Goal: Task Accomplishment & Management: Complete application form

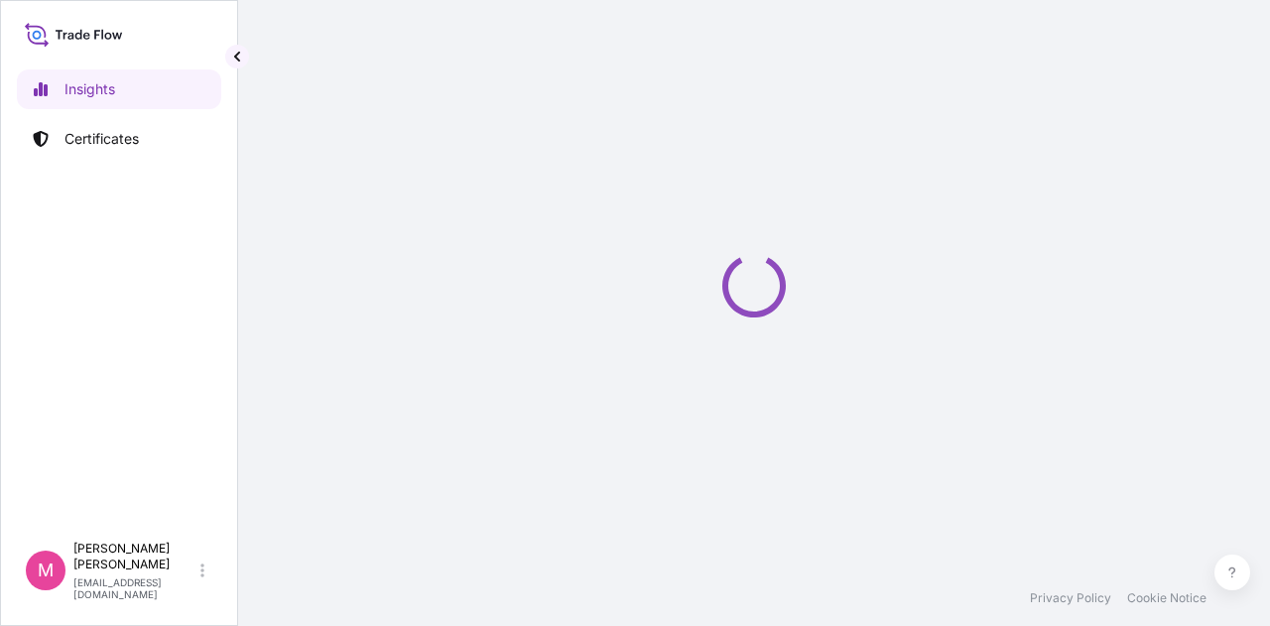
select select "2025"
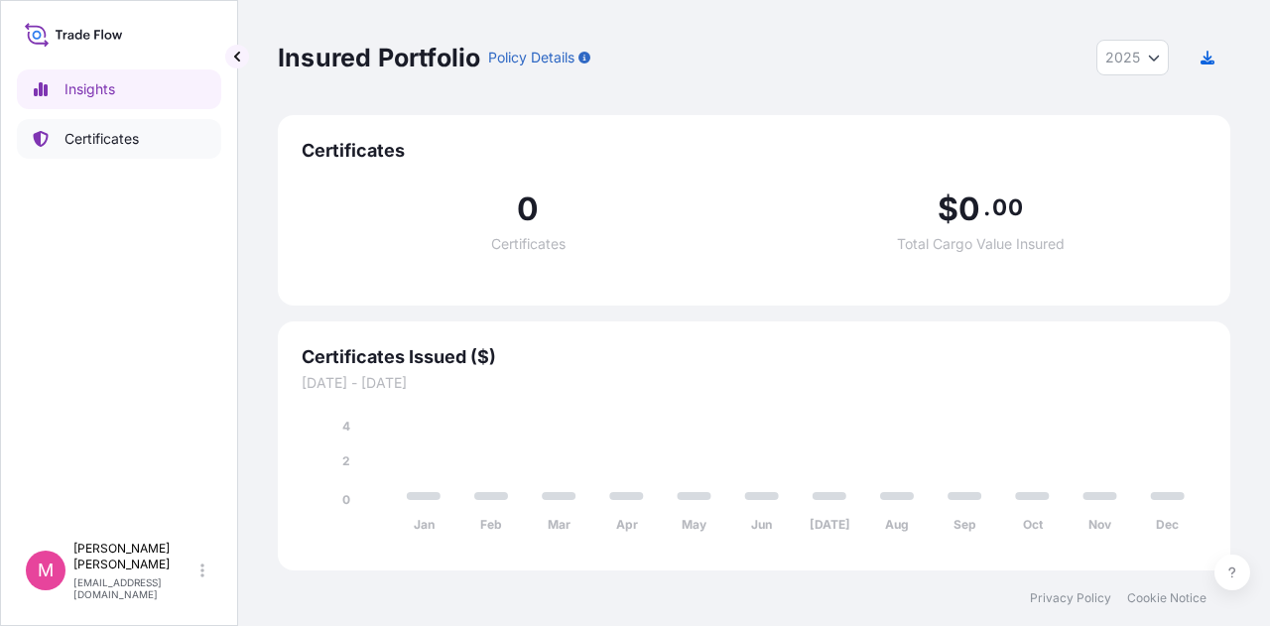
click at [109, 137] on p "Certificates" at bounding box center [102, 139] width 74 height 20
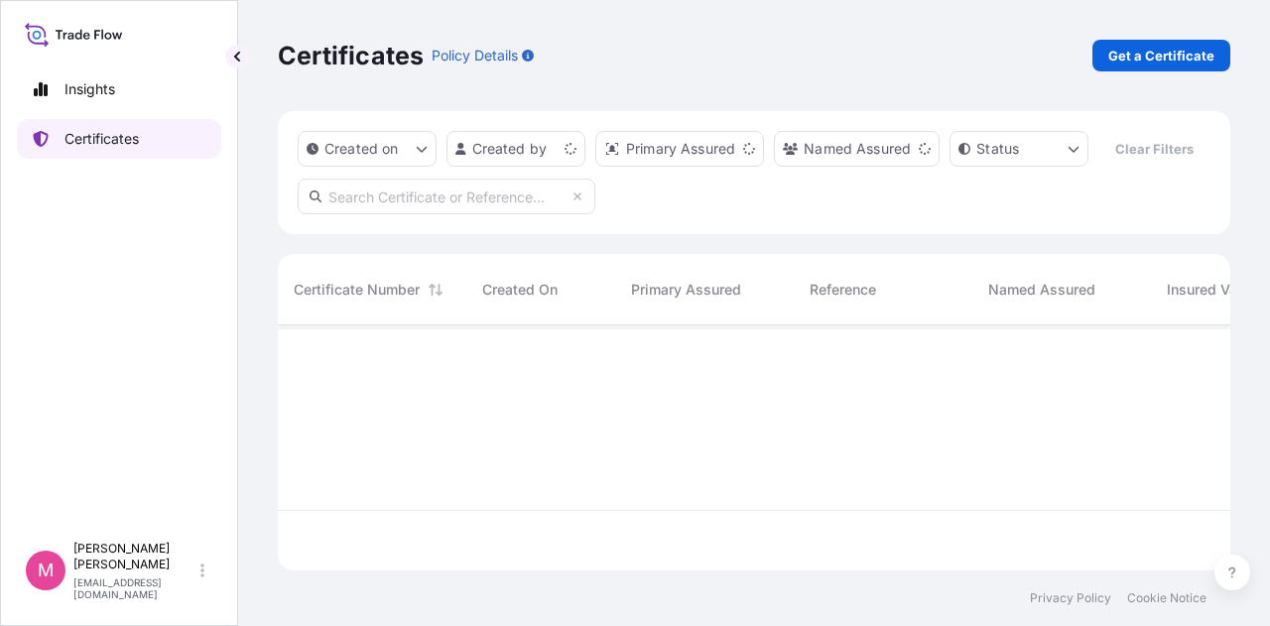
scroll to position [241, 937]
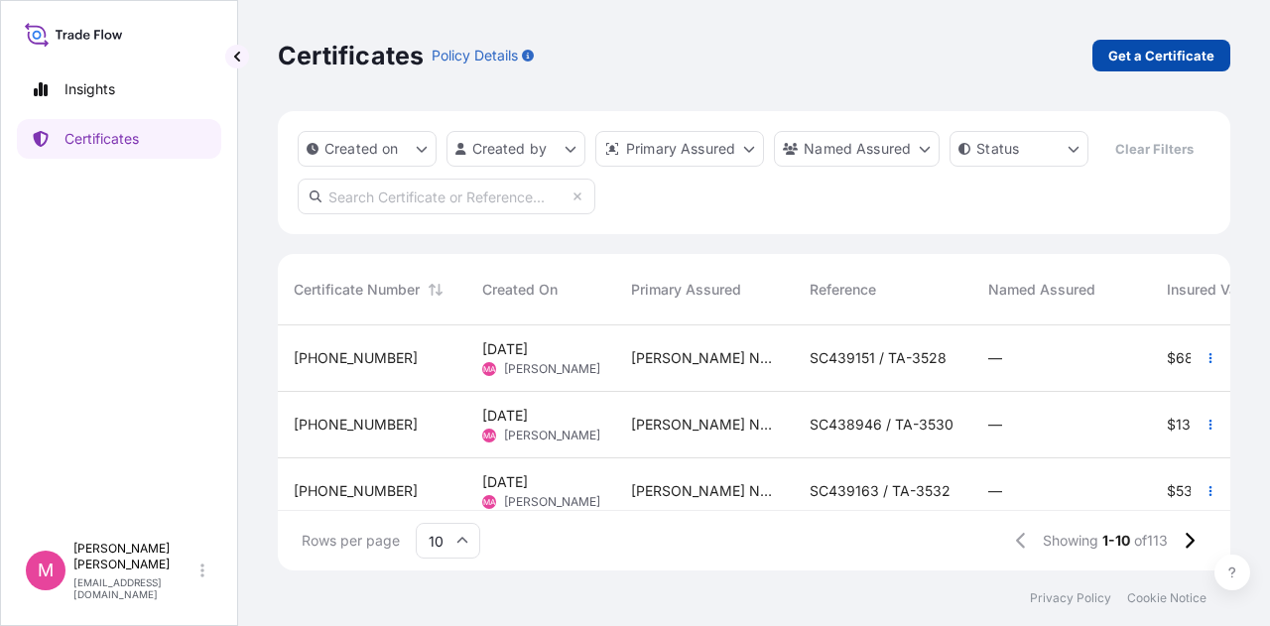
click at [1149, 58] on p "Get a Certificate" at bounding box center [1161, 56] width 106 height 20
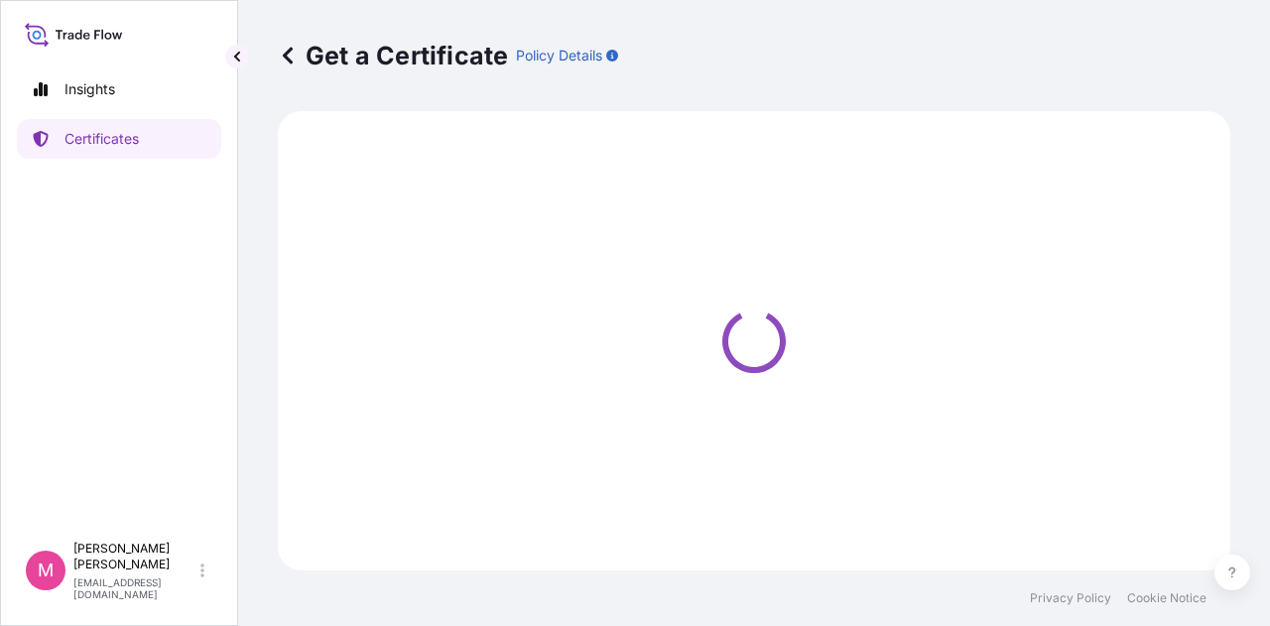
select select "Road / [GEOGRAPHIC_DATA]"
select select "Sea"
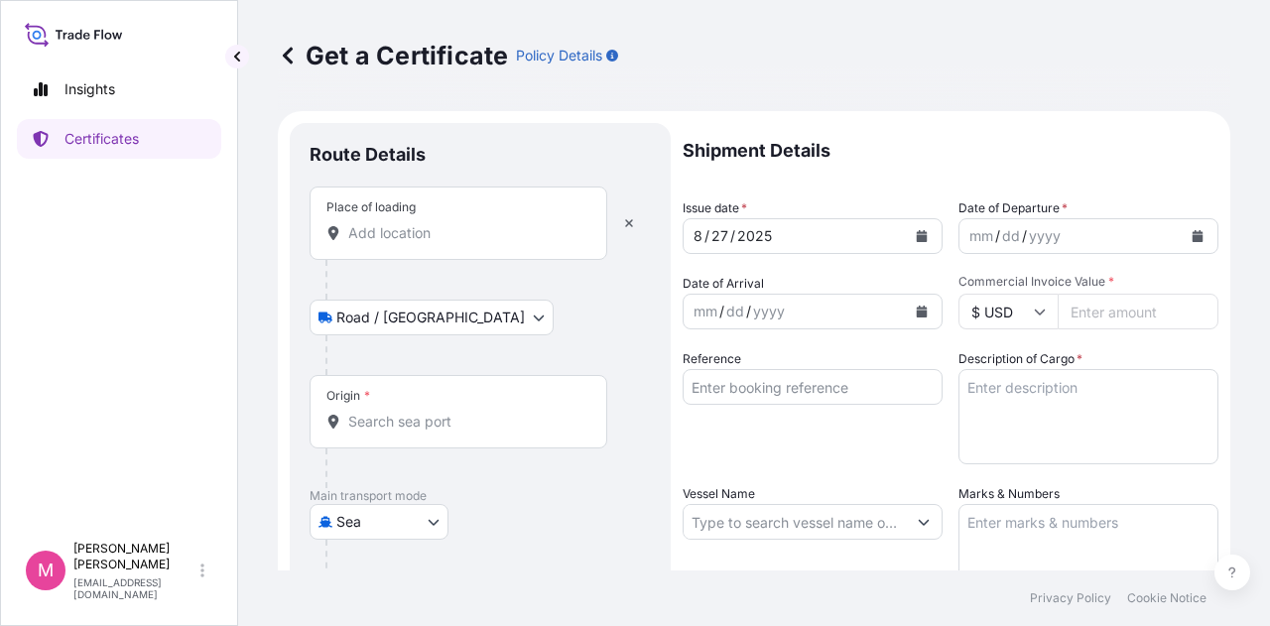
click at [426, 233] on input "Place of loading" at bounding box center [465, 233] width 234 height 20
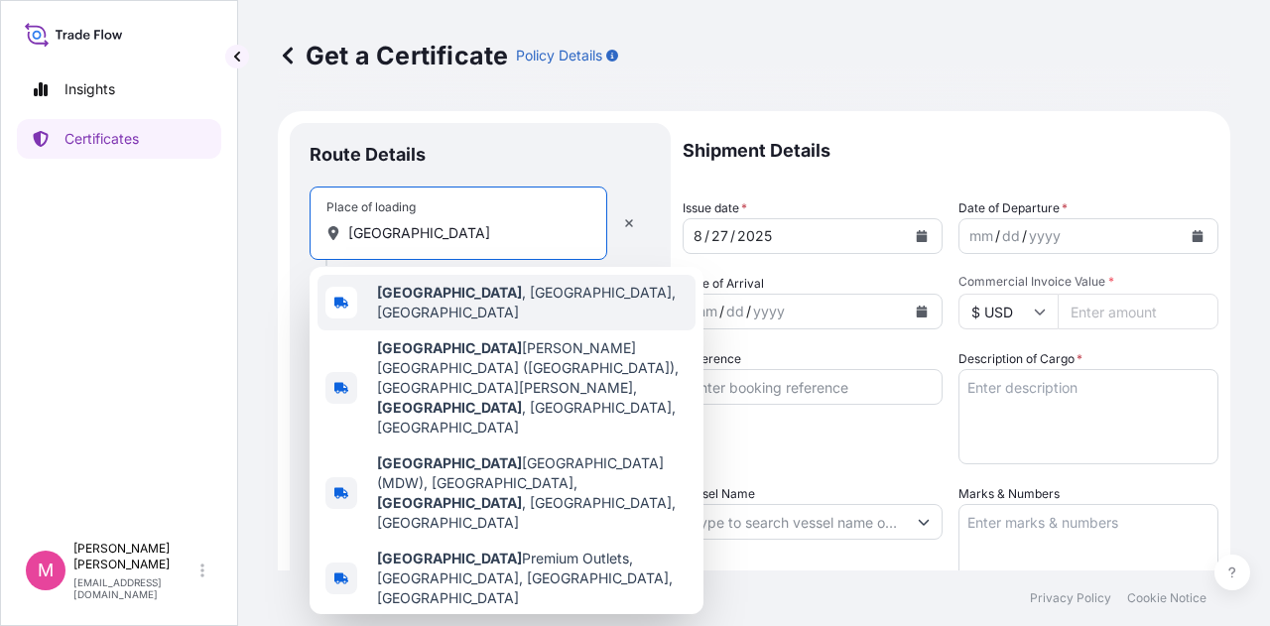
click at [437, 297] on span "[GEOGRAPHIC_DATA] , [GEOGRAPHIC_DATA], [GEOGRAPHIC_DATA]" at bounding box center [532, 303] width 311 height 40
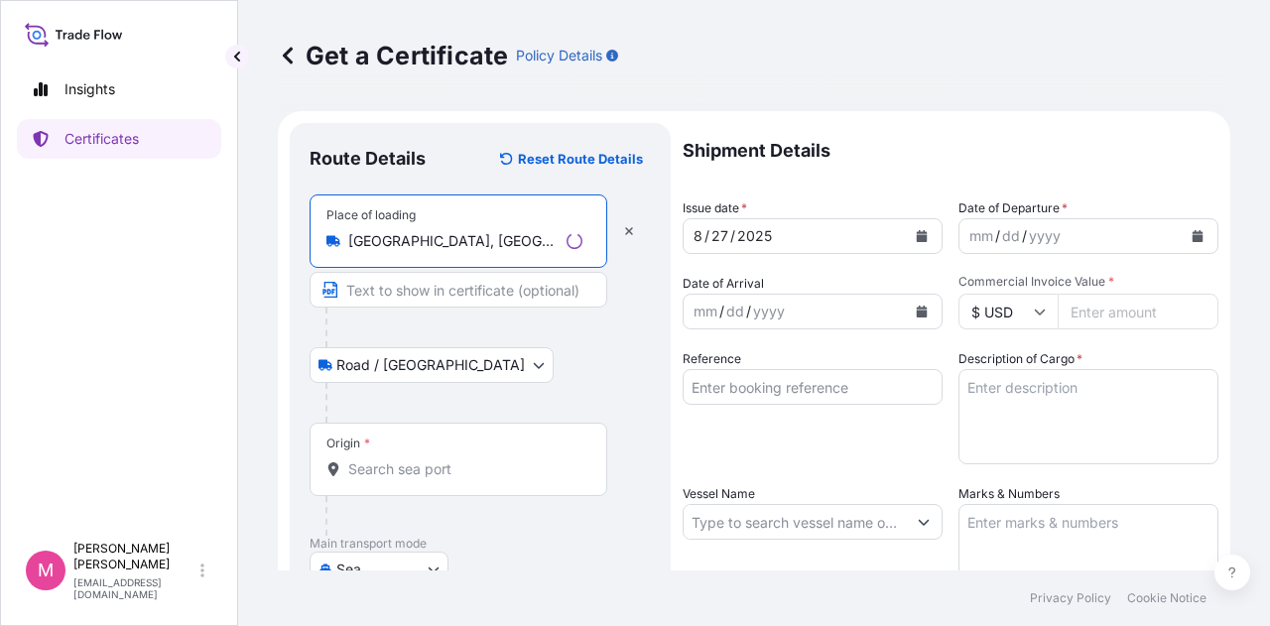
type input "[GEOGRAPHIC_DATA], [GEOGRAPHIC_DATA], [GEOGRAPHIC_DATA]"
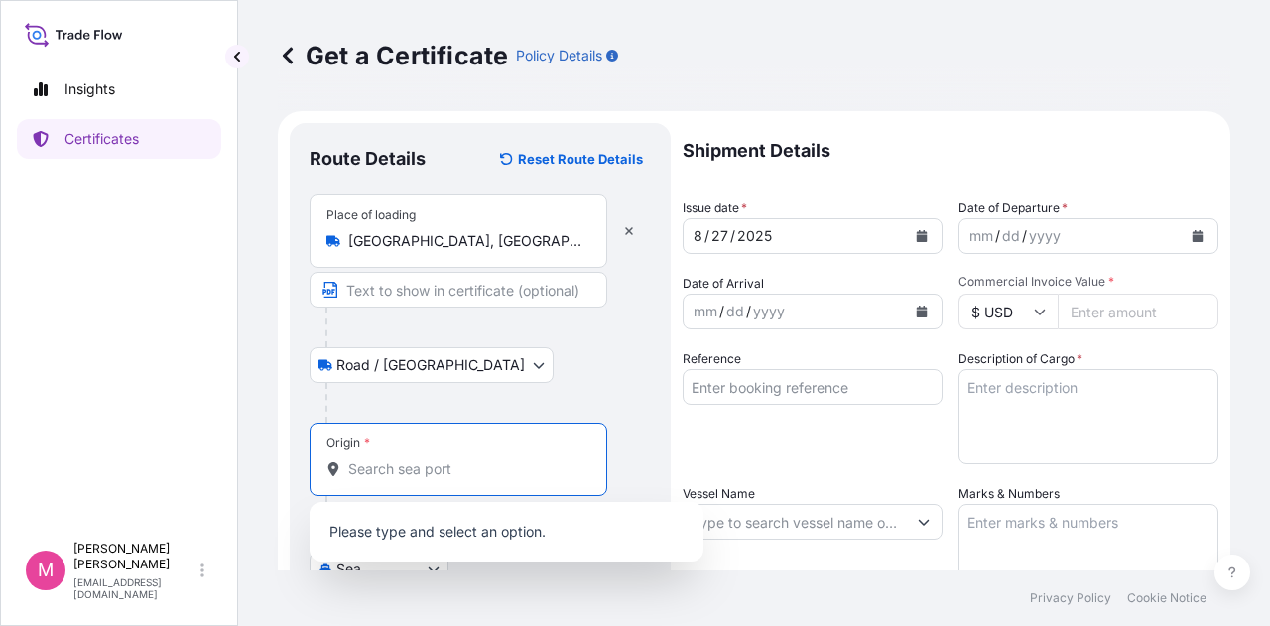
click at [449, 467] on input "Origin *" at bounding box center [465, 469] width 234 height 20
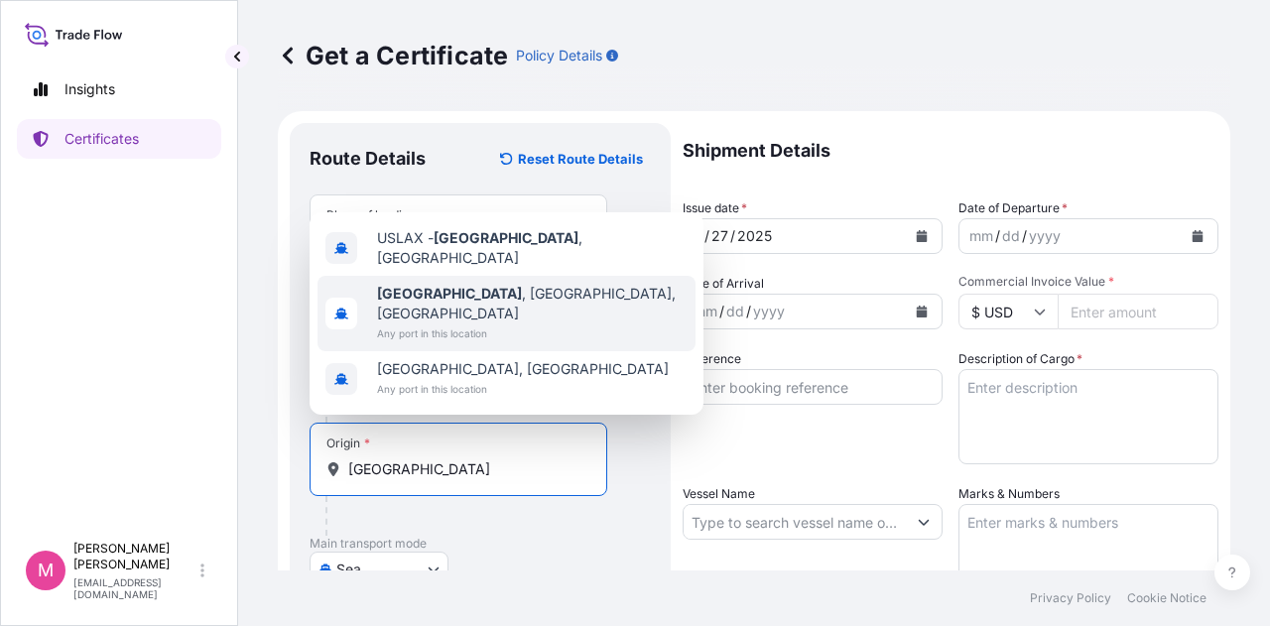
click at [466, 324] on span "Any port in this location" at bounding box center [532, 334] width 311 height 20
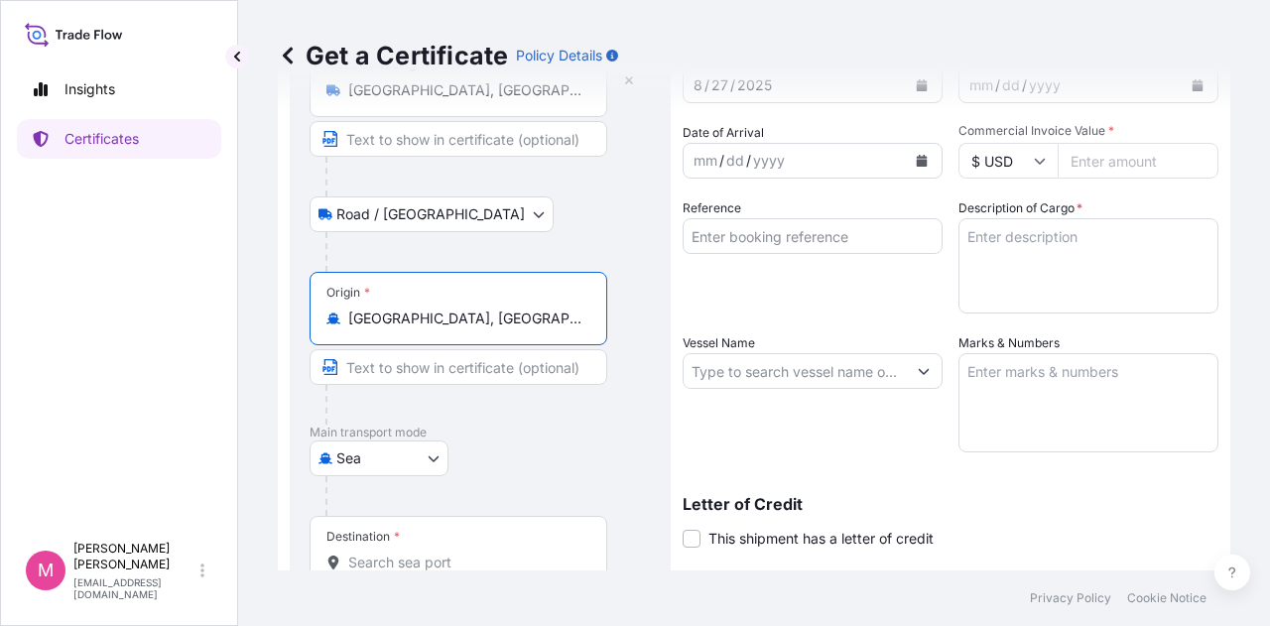
scroll to position [198, 0]
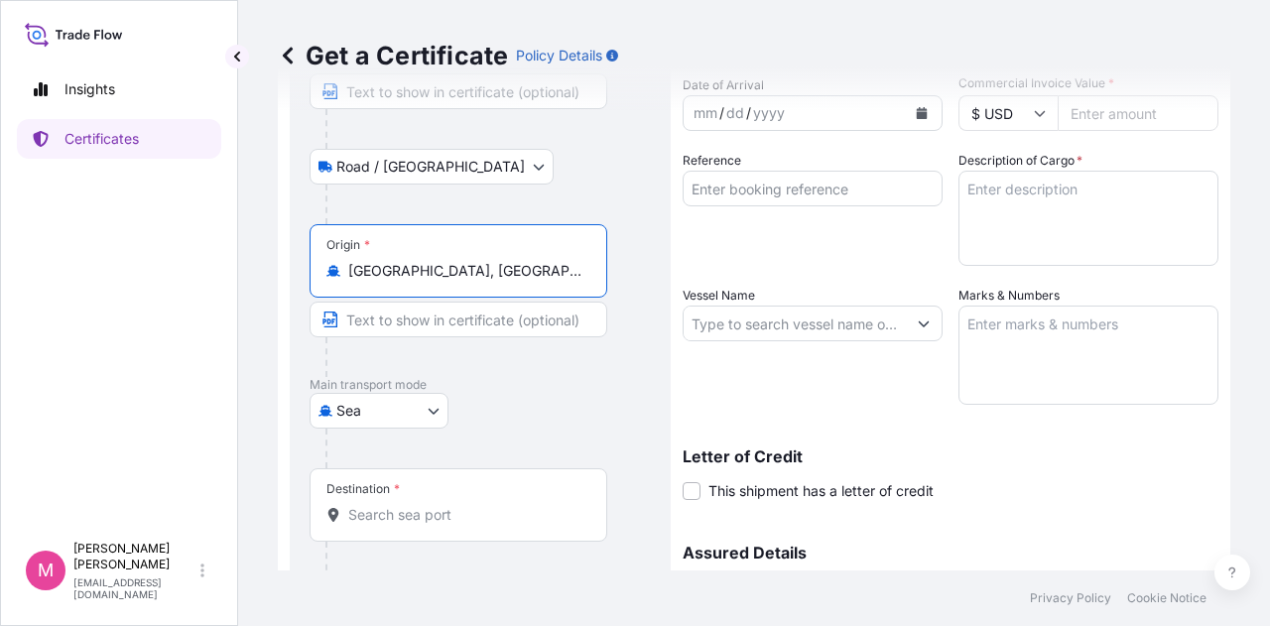
type input "[GEOGRAPHIC_DATA], [GEOGRAPHIC_DATA], [GEOGRAPHIC_DATA]"
click at [425, 511] on input "Destination *" at bounding box center [465, 515] width 234 height 20
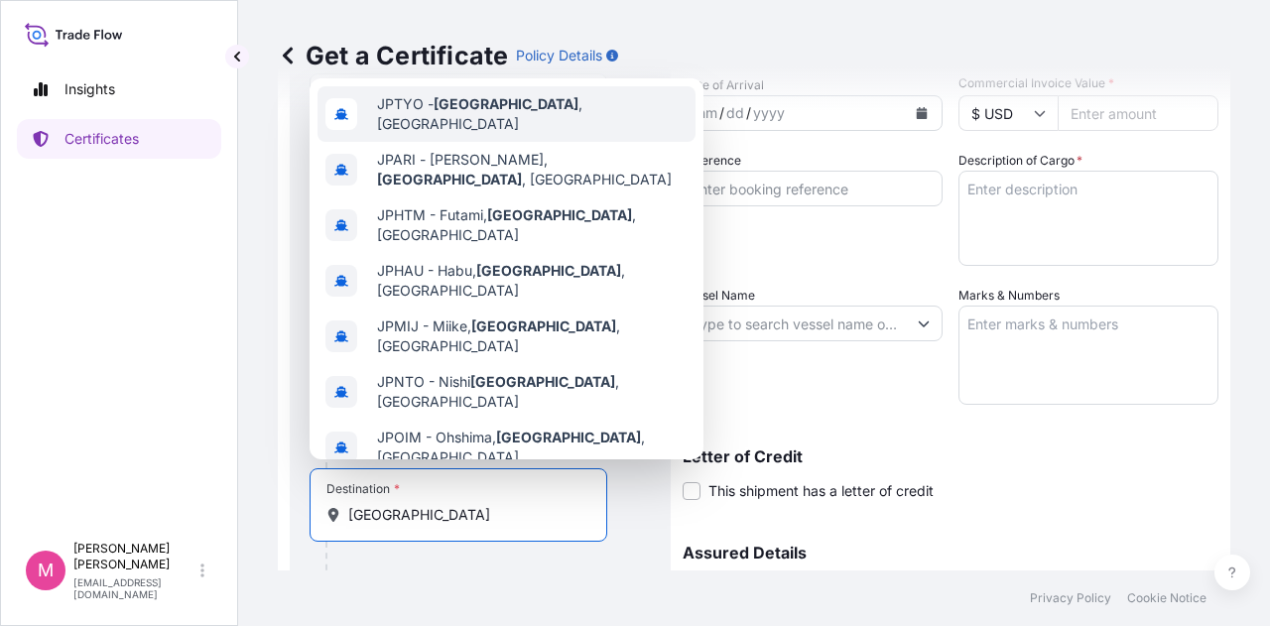
click at [517, 109] on span "JPTYO - [GEOGRAPHIC_DATA] , [GEOGRAPHIC_DATA]" at bounding box center [532, 114] width 311 height 40
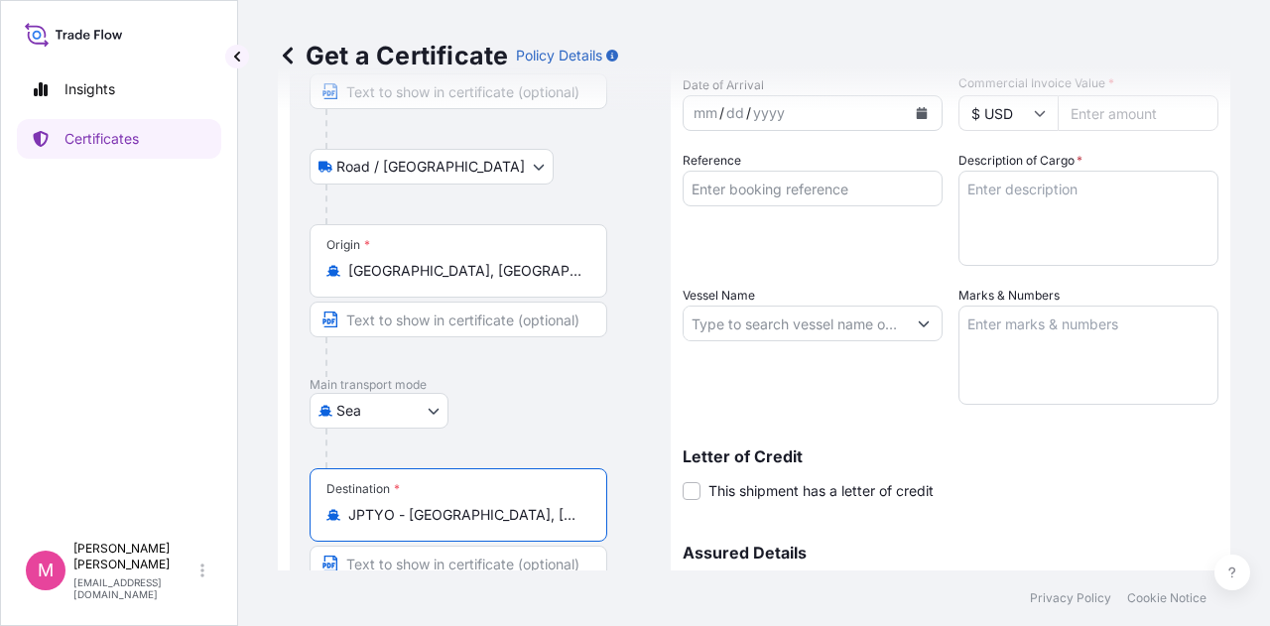
type input "JPTYO - [GEOGRAPHIC_DATA], [GEOGRAPHIC_DATA]"
click at [633, 431] on div at bounding box center [487, 449] width 325 height 40
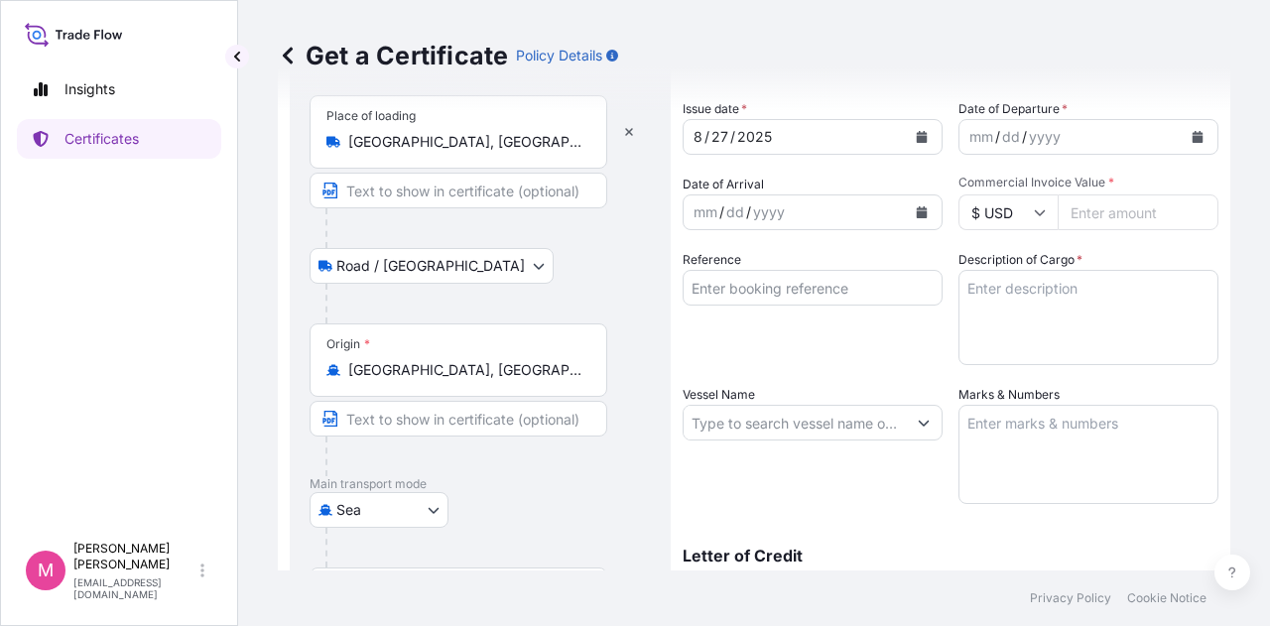
scroll to position [0, 0]
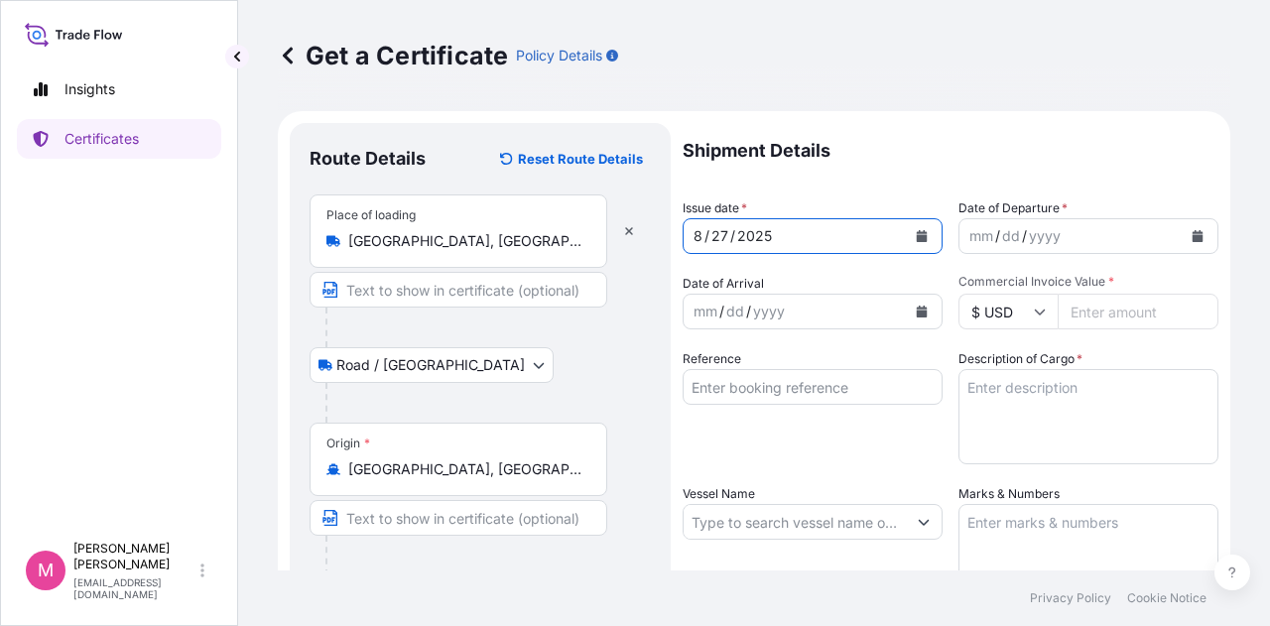
click at [917, 229] on button "Calendar" at bounding box center [922, 236] width 32 height 32
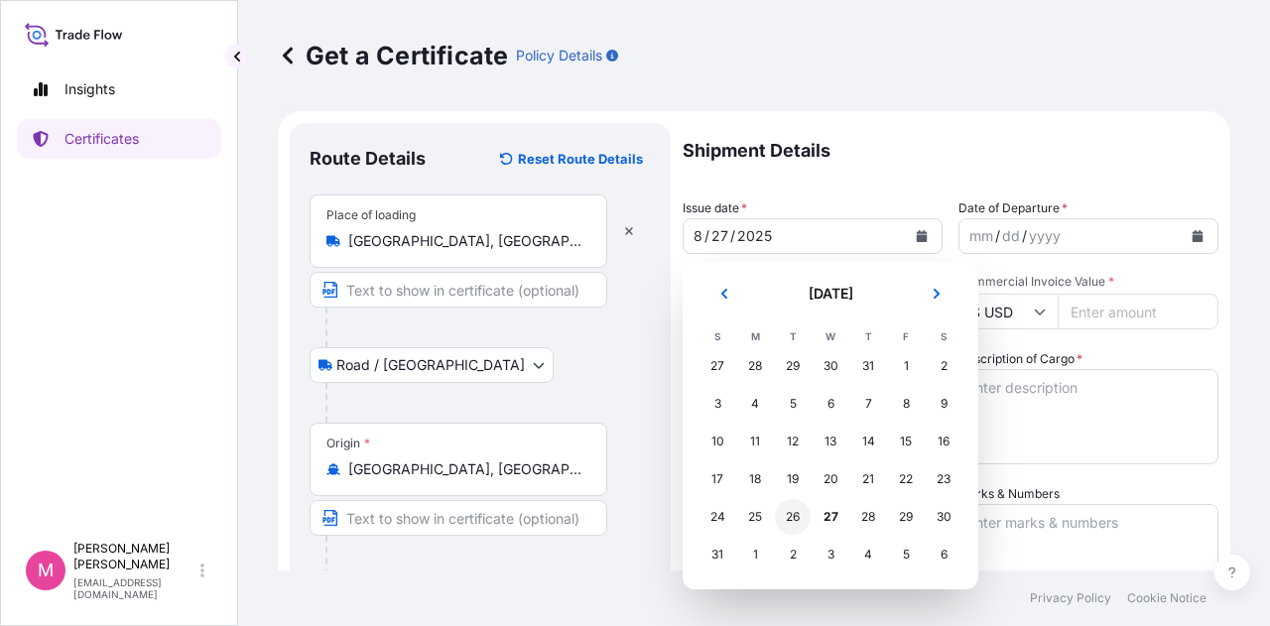
click at [794, 521] on div "26" at bounding box center [793, 517] width 36 height 36
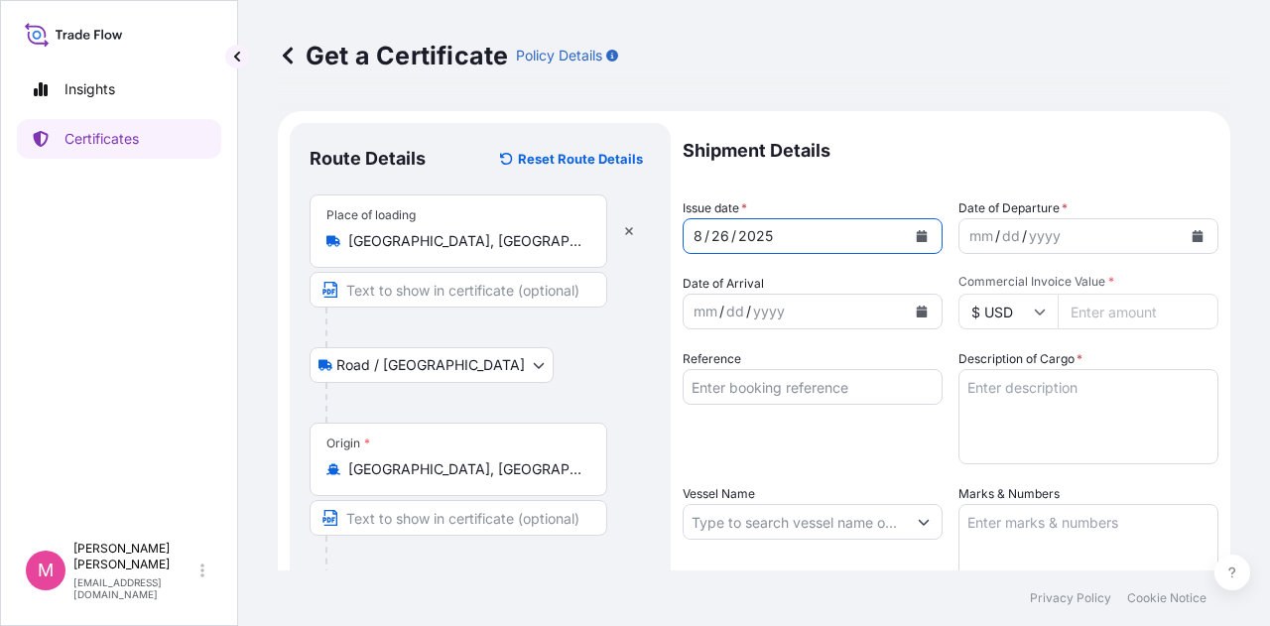
click at [1095, 237] on div "mm / dd / yyyy" at bounding box center [1071, 236] width 222 height 36
click at [1193, 232] on icon "Calendar" at bounding box center [1198, 236] width 11 height 12
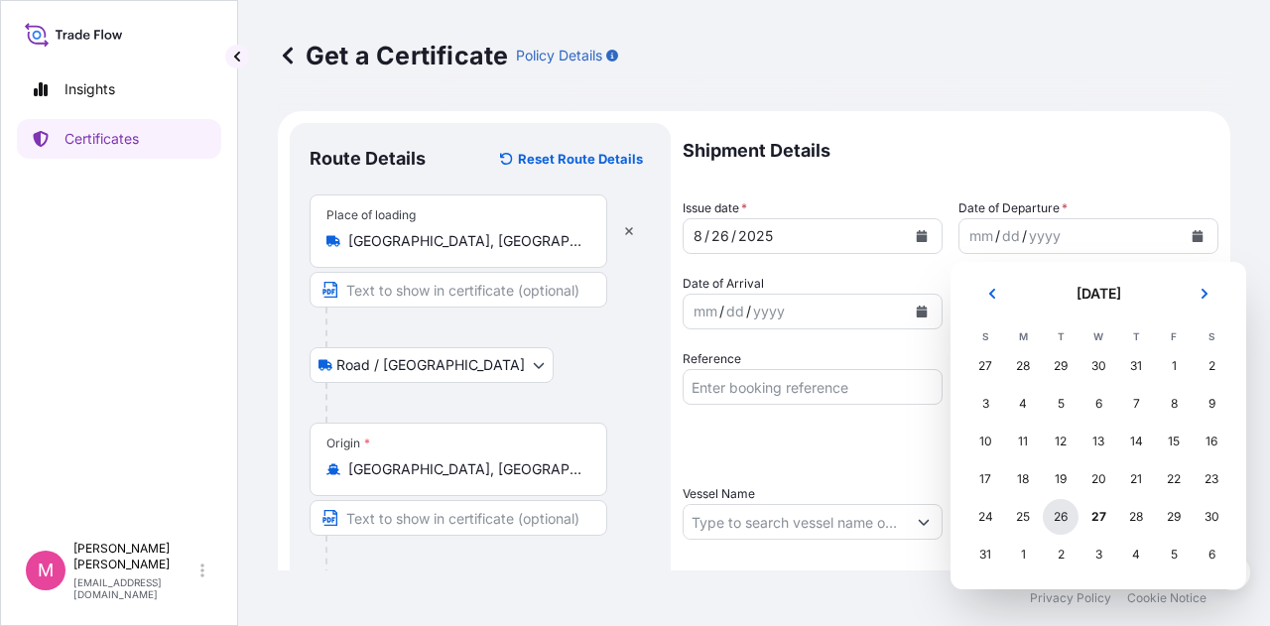
click at [1059, 517] on div "26" at bounding box center [1061, 517] width 36 height 36
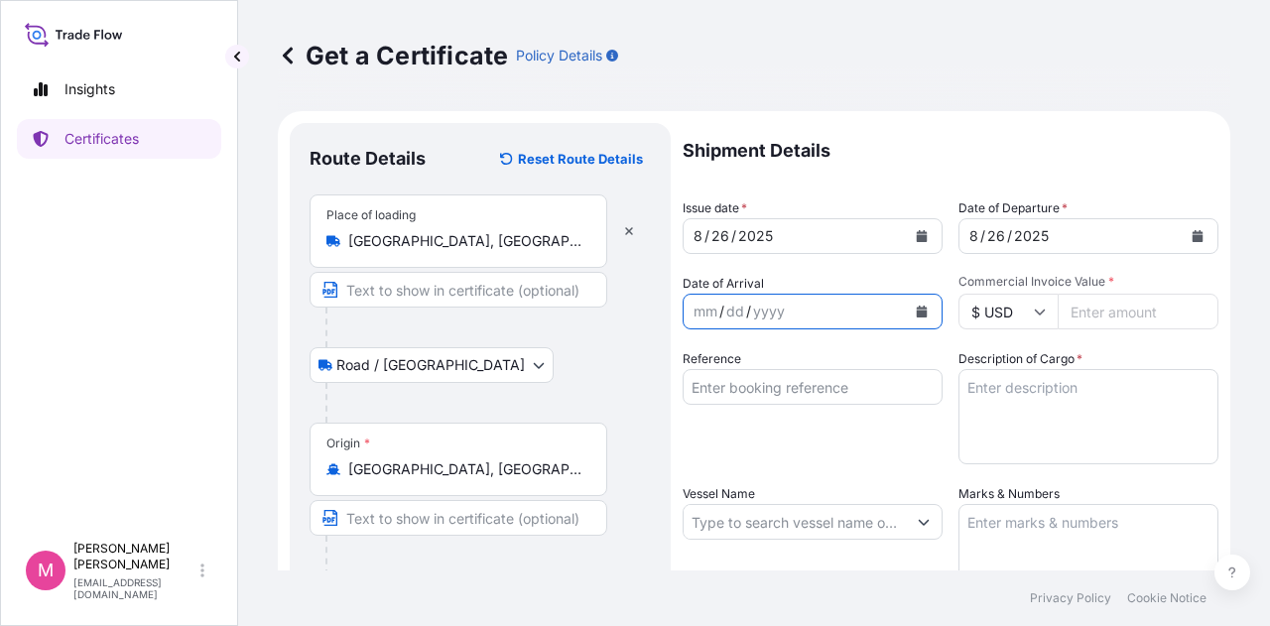
click at [917, 315] on icon "Calendar" at bounding box center [922, 312] width 11 height 12
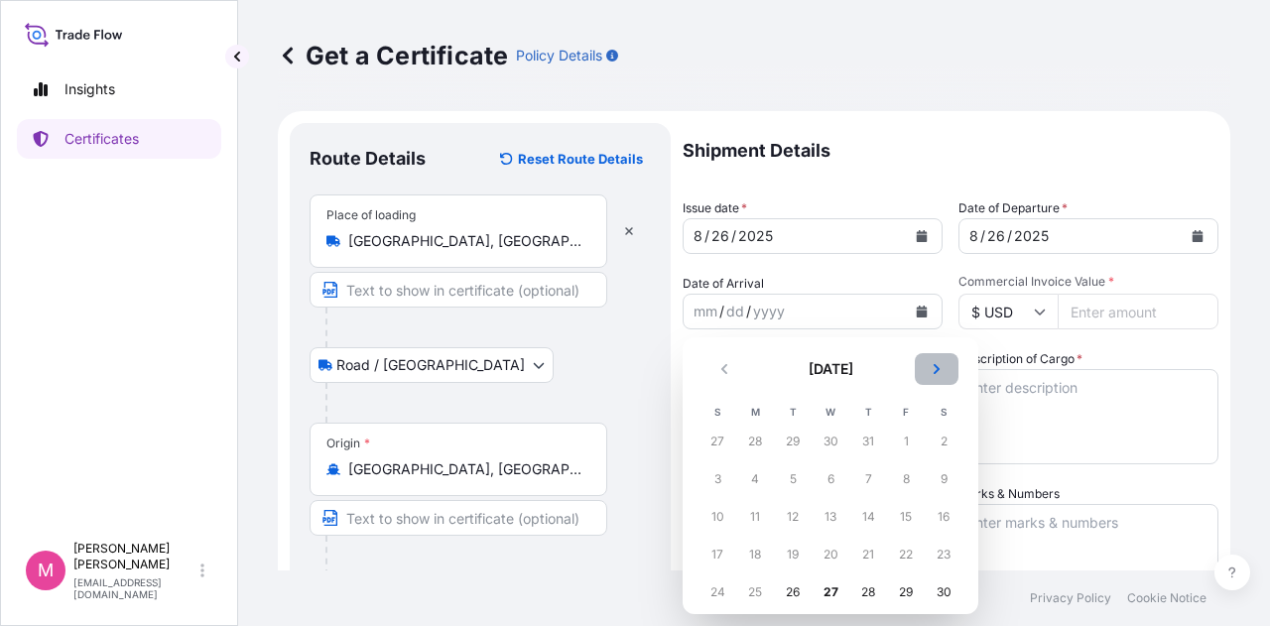
click at [939, 368] on icon "Next" at bounding box center [937, 369] width 6 height 10
click at [867, 480] on div "11" at bounding box center [868, 479] width 36 height 36
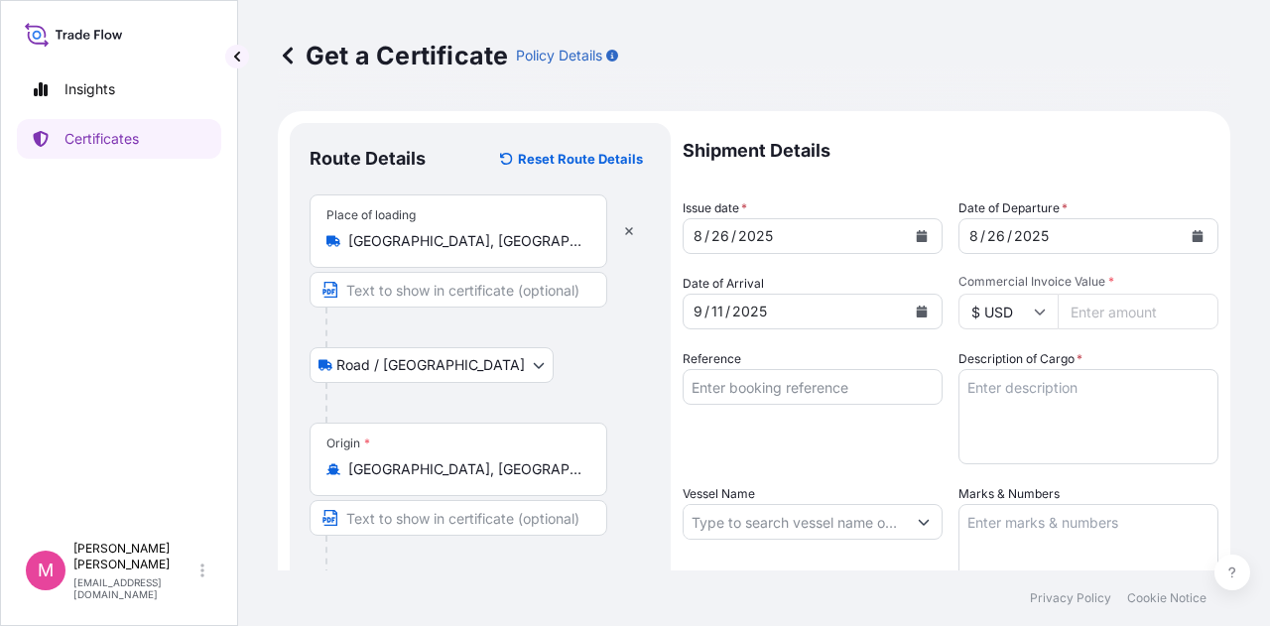
click at [1089, 315] on input "Commercial Invoice Value *" at bounding box center [1138, 312] width 161 height 36
type input "77121.04"
click at [747, 390] on input "Reference" at bounding box center [813, 387] width 260 height 36
type input "SC438952 / TA-3529"
drag, startPoint x: 819, startPoint y: 443, endPoint x: 1026, endPoint y: 403, distance: 211.2
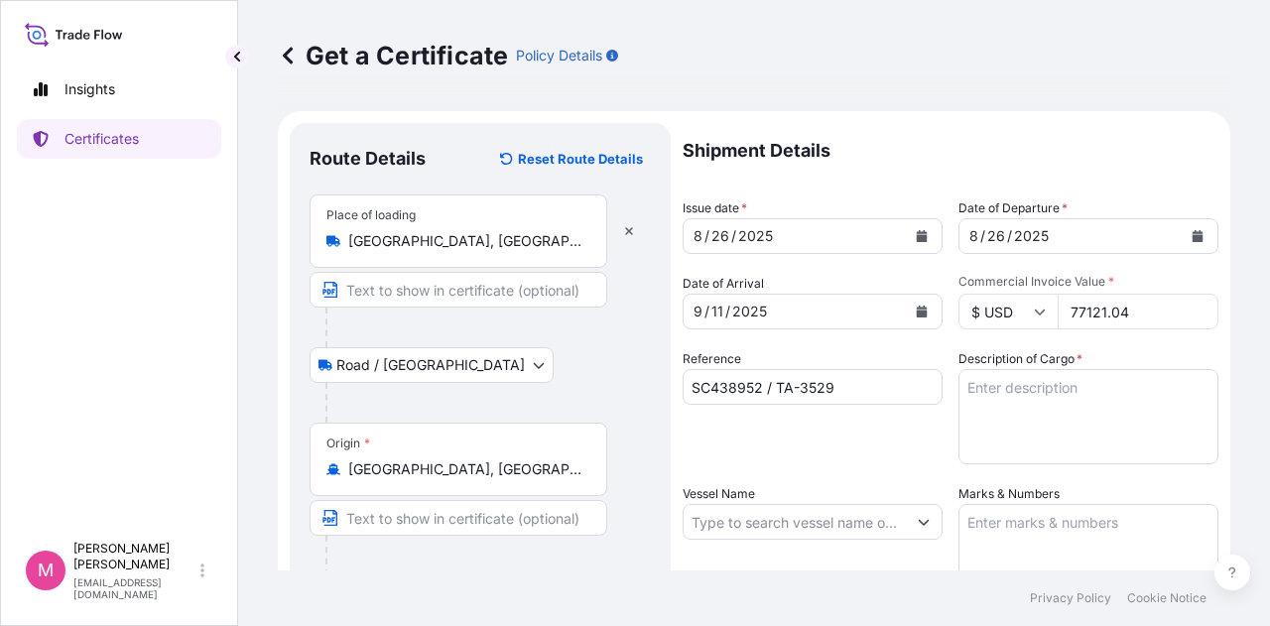
click at [821, 444] on div "Reference SC438952 / TA-3529" at bounding box center [813, 406] width 260 height 115
click at [1019, 388] on textarea "Description of Cargo *" at bounding box center [1089, 416] width 260 height 95
type textarea "SOYPASS "2" (ANIMAL FEED) IN BULK"
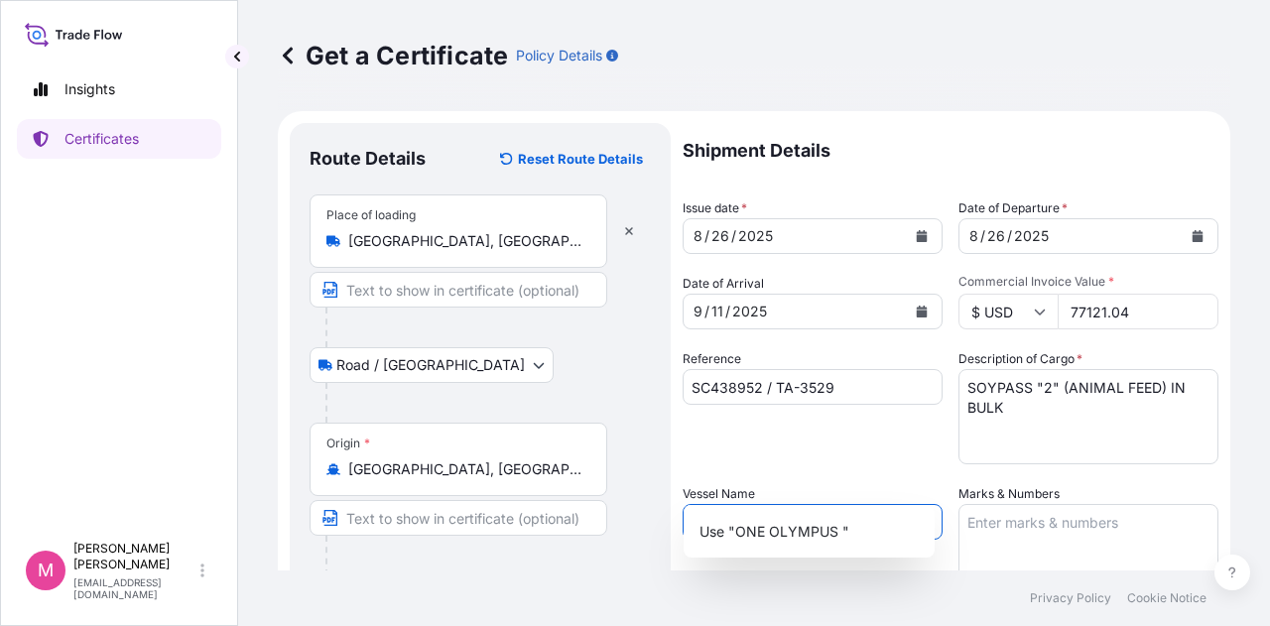
scroll to position [99, 0]
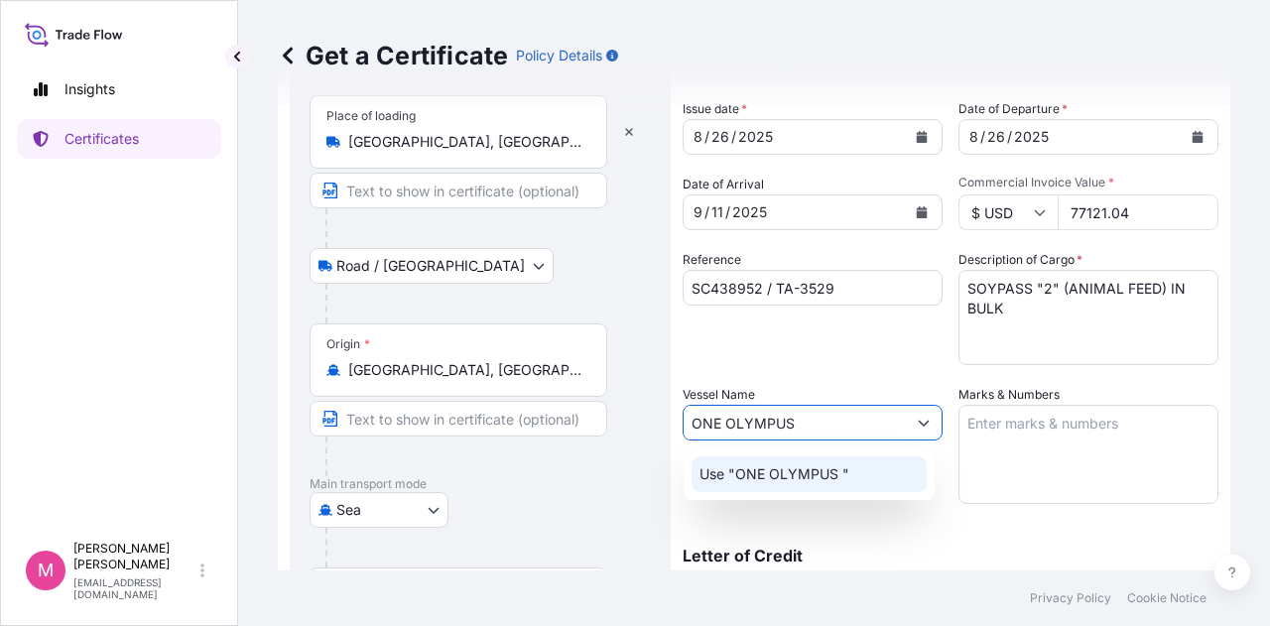
click at [821, 418] on input "ONE OLYMPUS" at bounding box center [795, 423] width 222 height 36
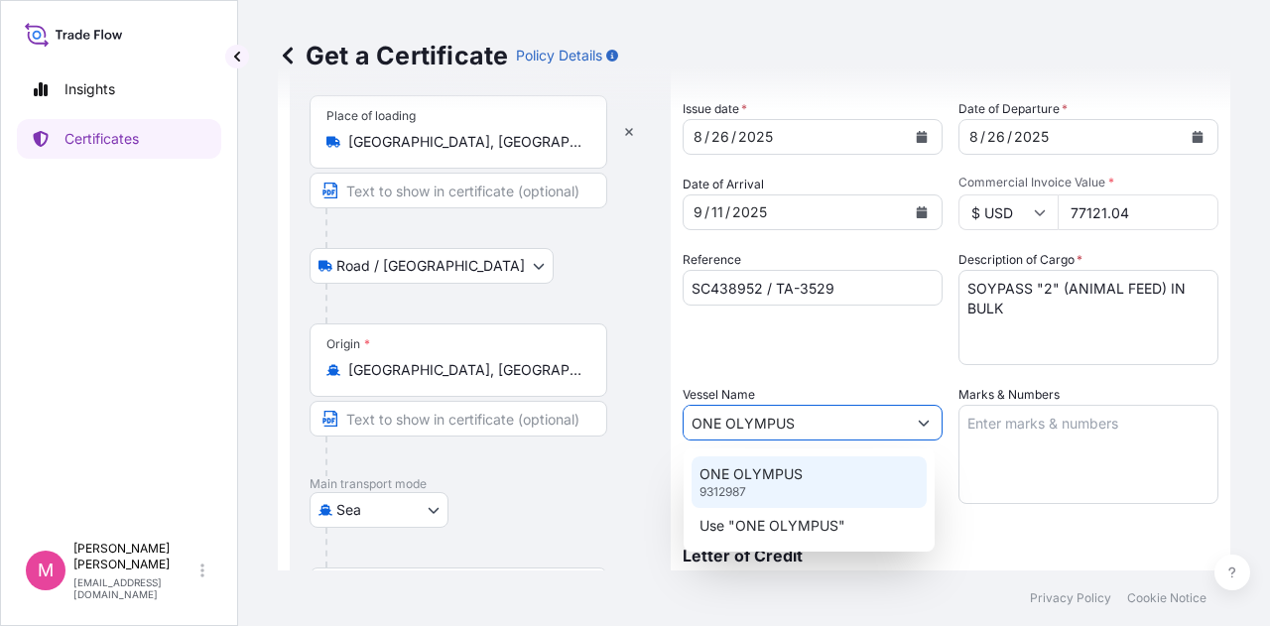
click at [786, 475] on p "ONE OLYMPUS" at bounding box center [751, 474] width 103 height 20
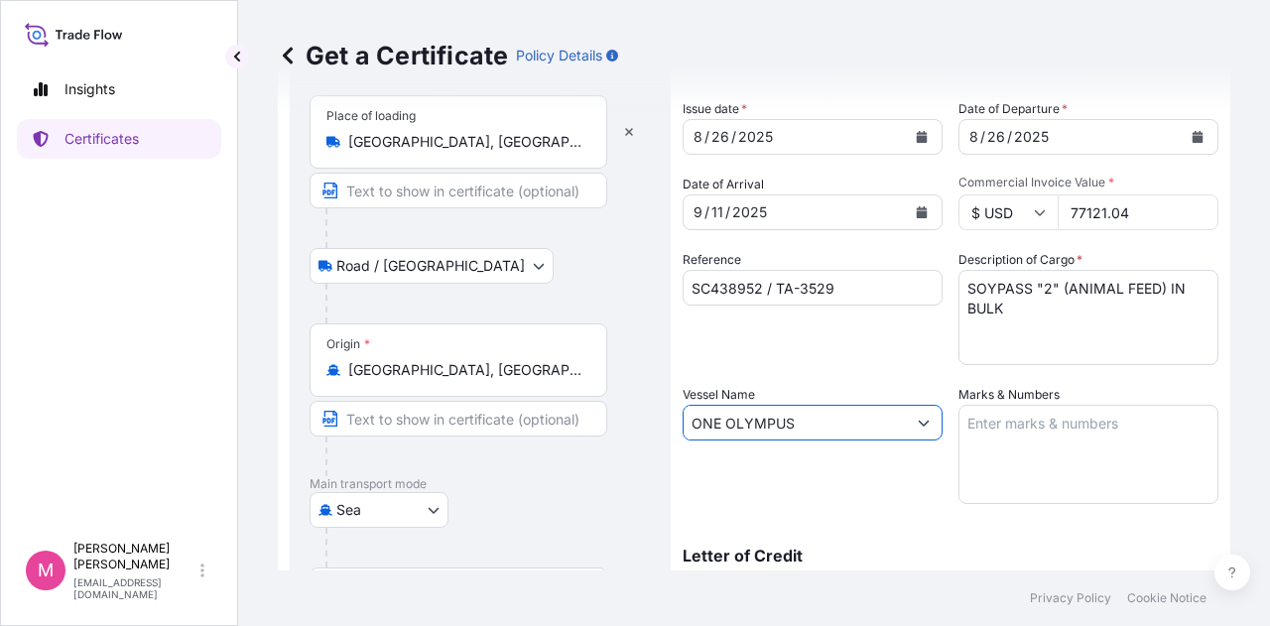
type input "ONE OLYMPUS"
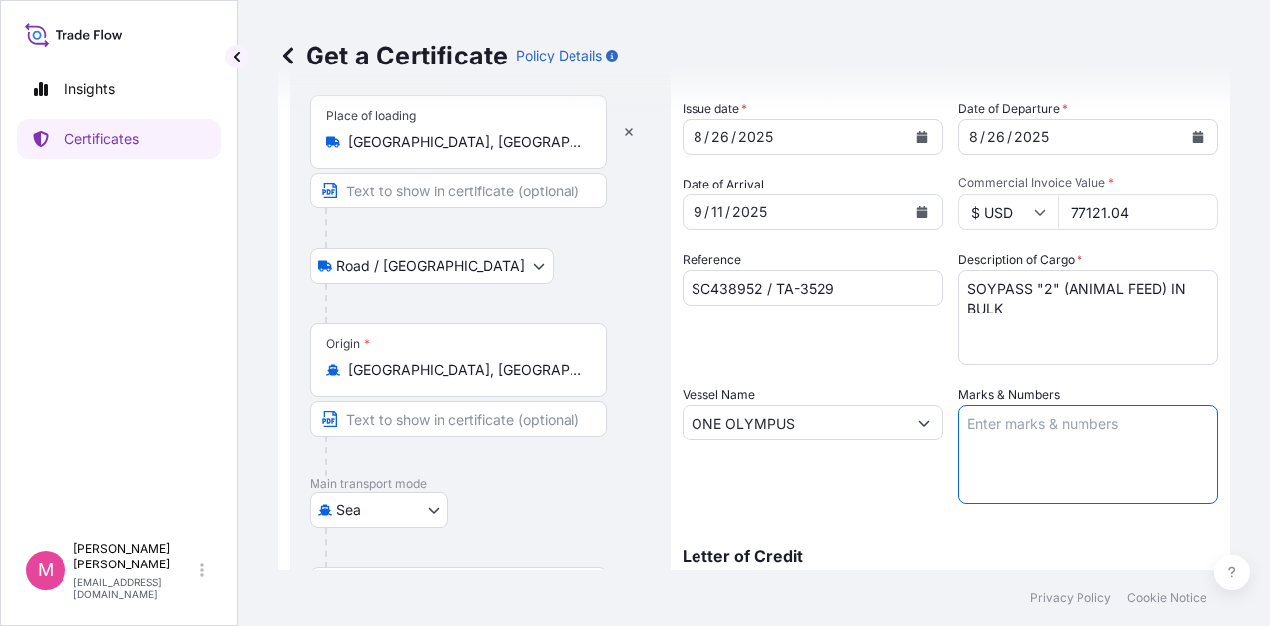
click at [1052, 429] on textarea "Marks & Numbers" at bounding box center [1089, 454] width 260 height 99
type textarea "INVOICE NO. 17442387"
click at [877, 487] on div "Vessel Name ONE OLYMPUS" at bounding box center [813, 444] width 260 height 119
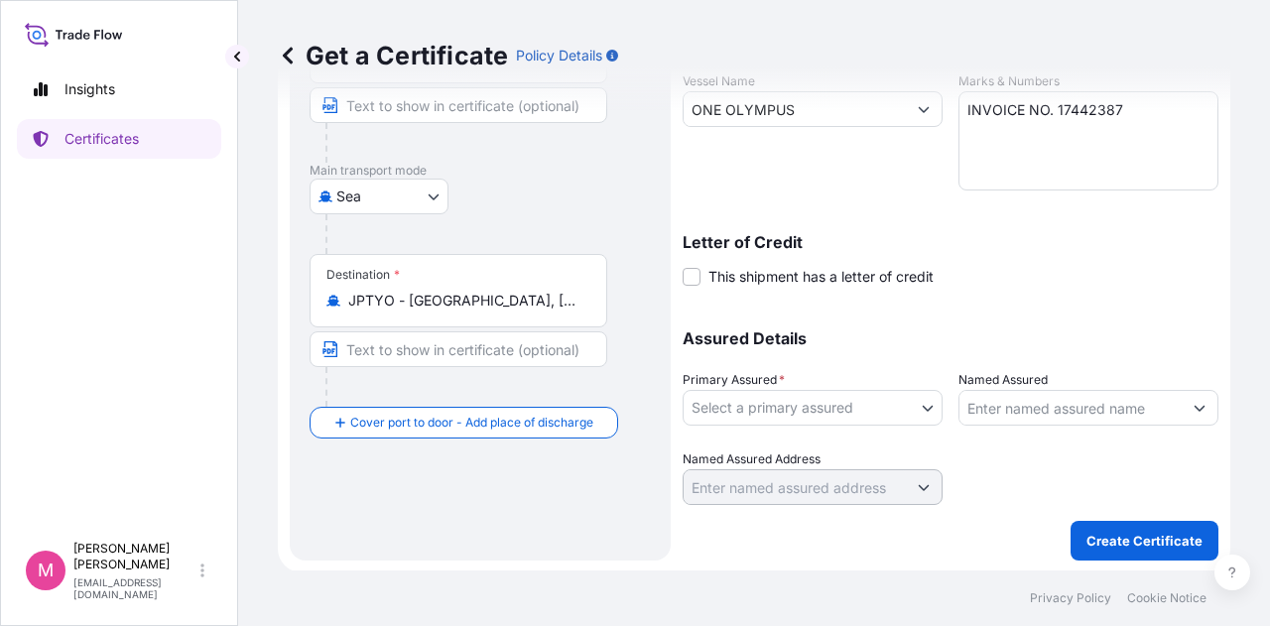
scroll to position [414, 0]
click at [926, 405] on body "Insights Certificates M [PERSON_NAME] [EMAIL_ADDRESS][DOMAIN_NAME] Get a Certif…" at bounding box center [635, 313] width 1270 height 626
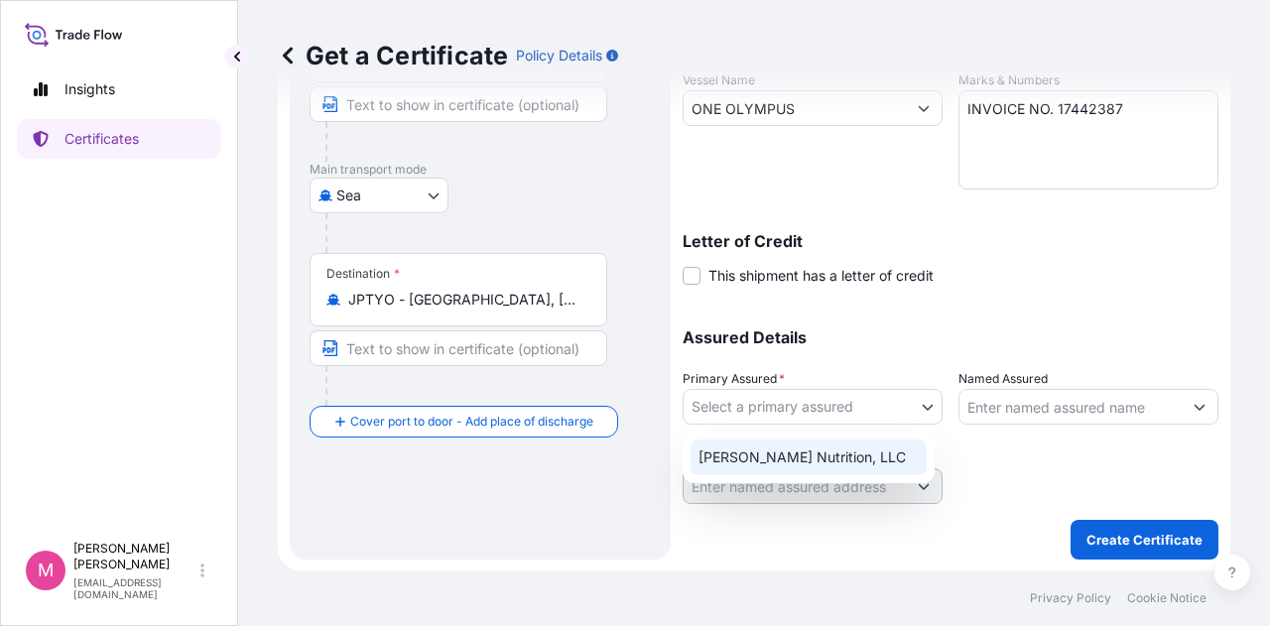
click at [851, 452] on div "[PERSON_NAME] Nutrition, LLC" at bounding box center [809, 458] width 236 height 36
select select "31733"
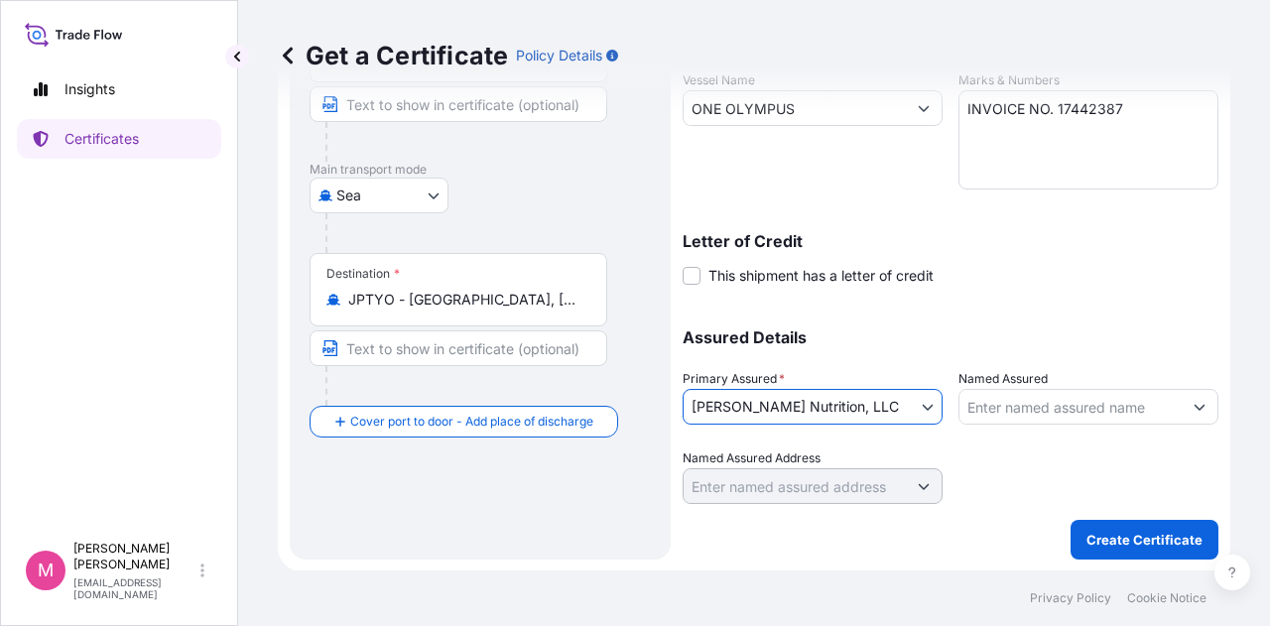
click at [1047, 481] on div at bounding box center [1089, 477] width 260 height 56
click at [1147, 543] on p "Create Certificate" at bounding box center [1145, 540] width 116 height 20
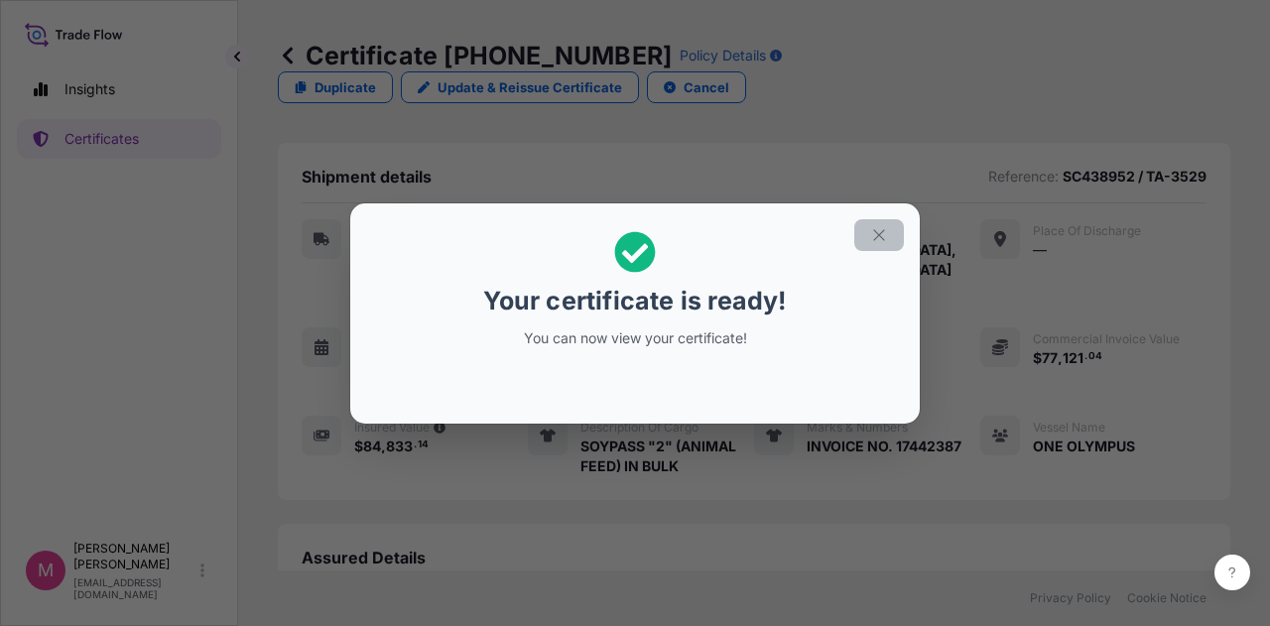
click at [881, 237] on icon "button" at bounding box center [878, 234] width 11 height 11
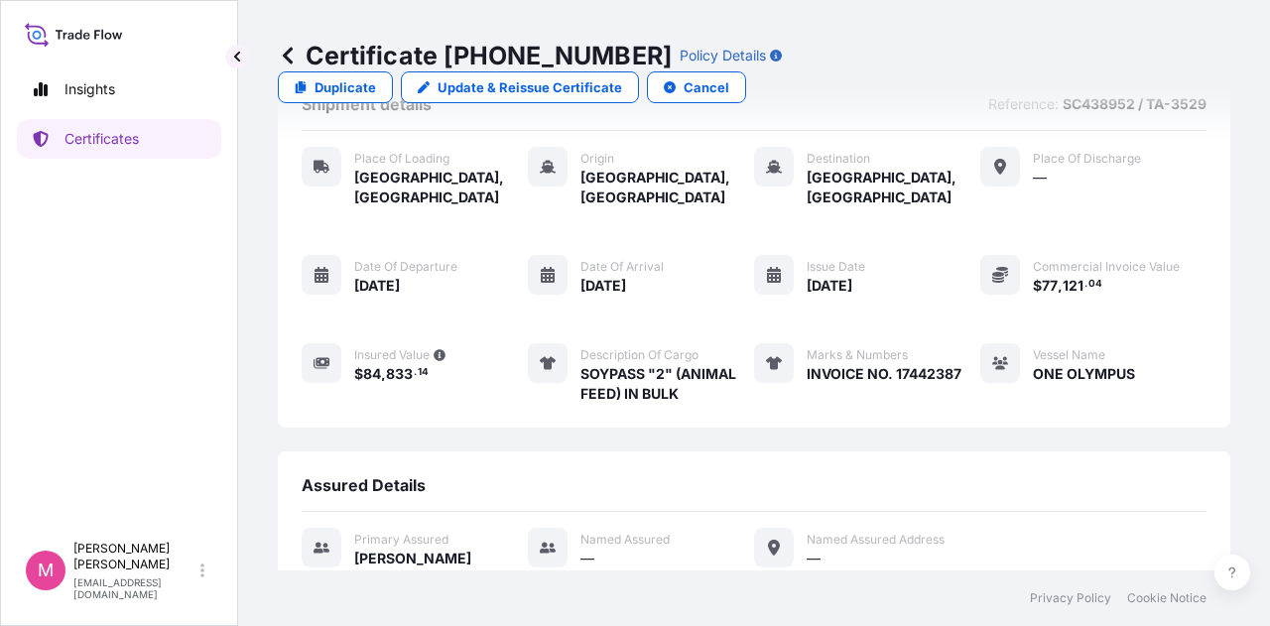
scroll to position [288, 0]
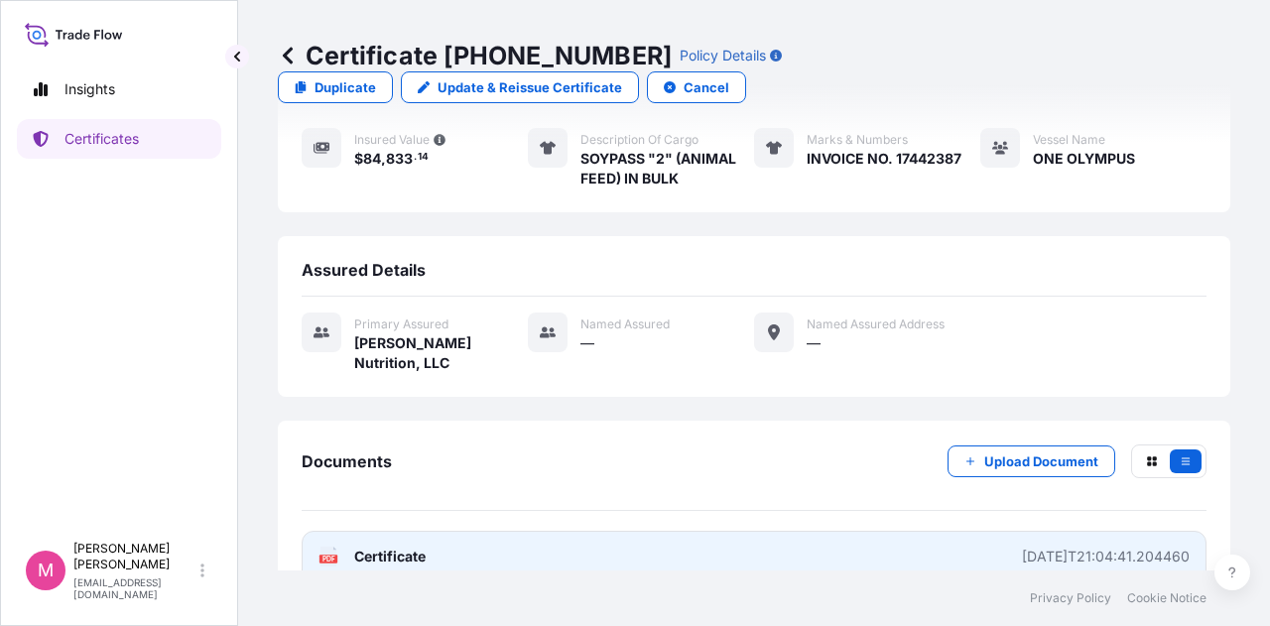
click at [393, 547] on span "Certificate" at bounding box center [389, 557] width 71 height 20
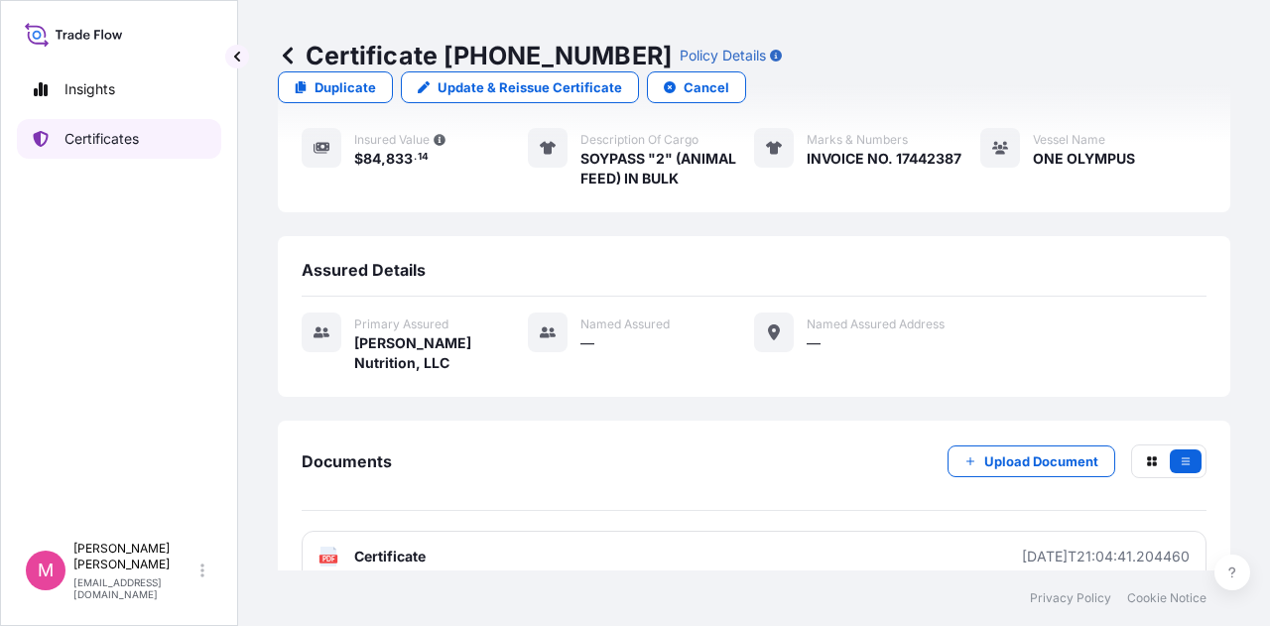
click at [79, 143] on p "Certificates" at bounding box center [102, 139] width 74 height 20
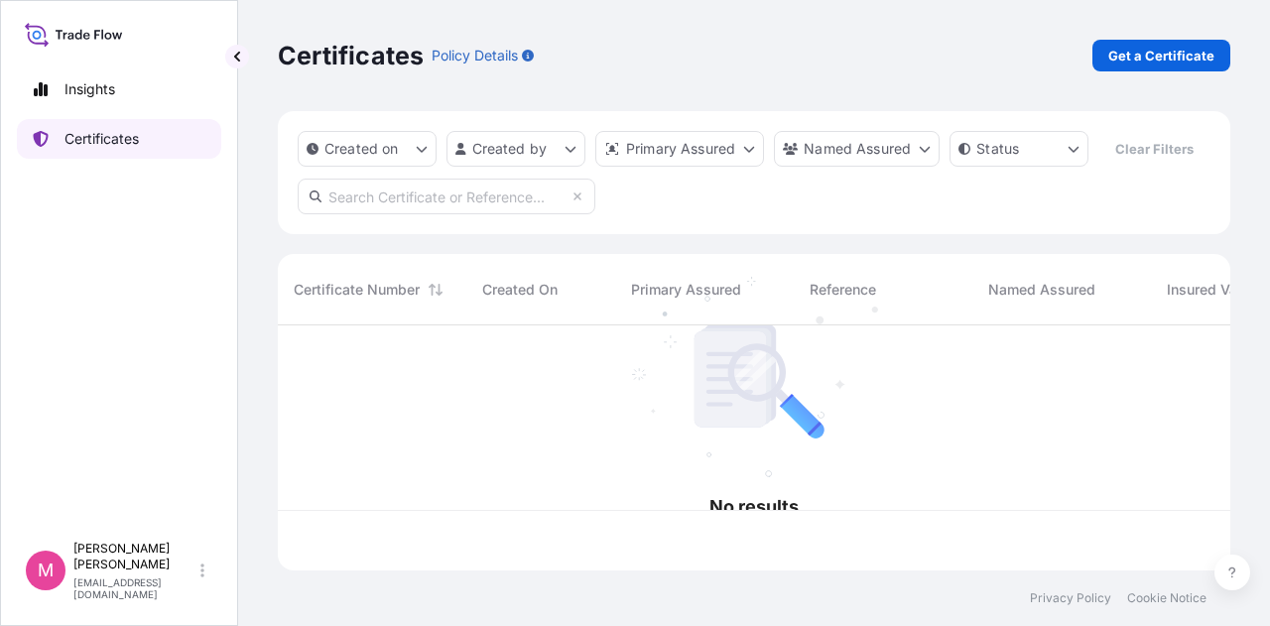
scroll to position [241, 937]
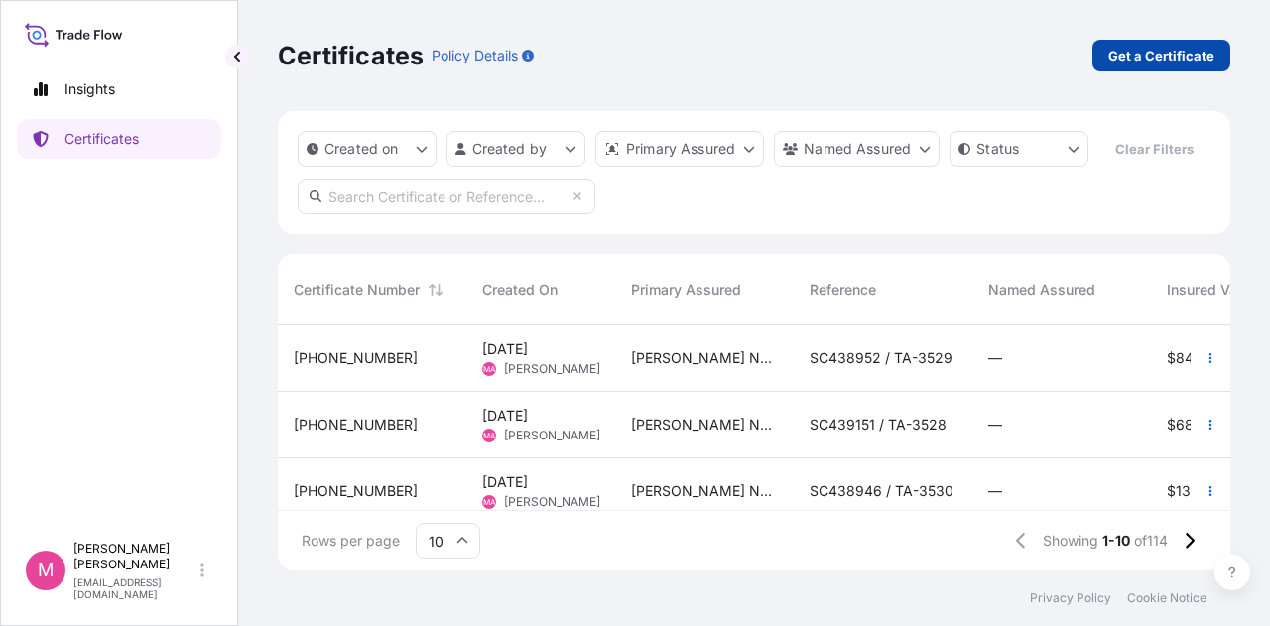
click at [1176, 57] on p "Get a Certificate" at bounding box center [1161, 56] width 106 height 20
select select "Sea"
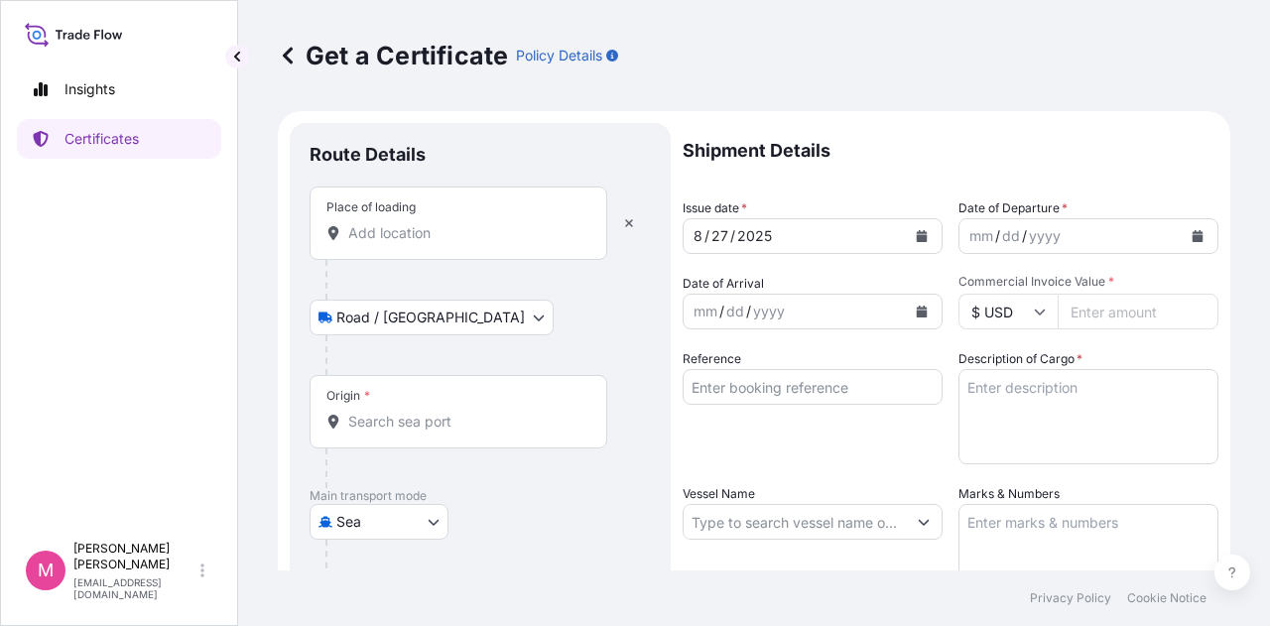
click at [427, 231] on input "Place of loading" at bounding box center [465, 233] width 234 height 20
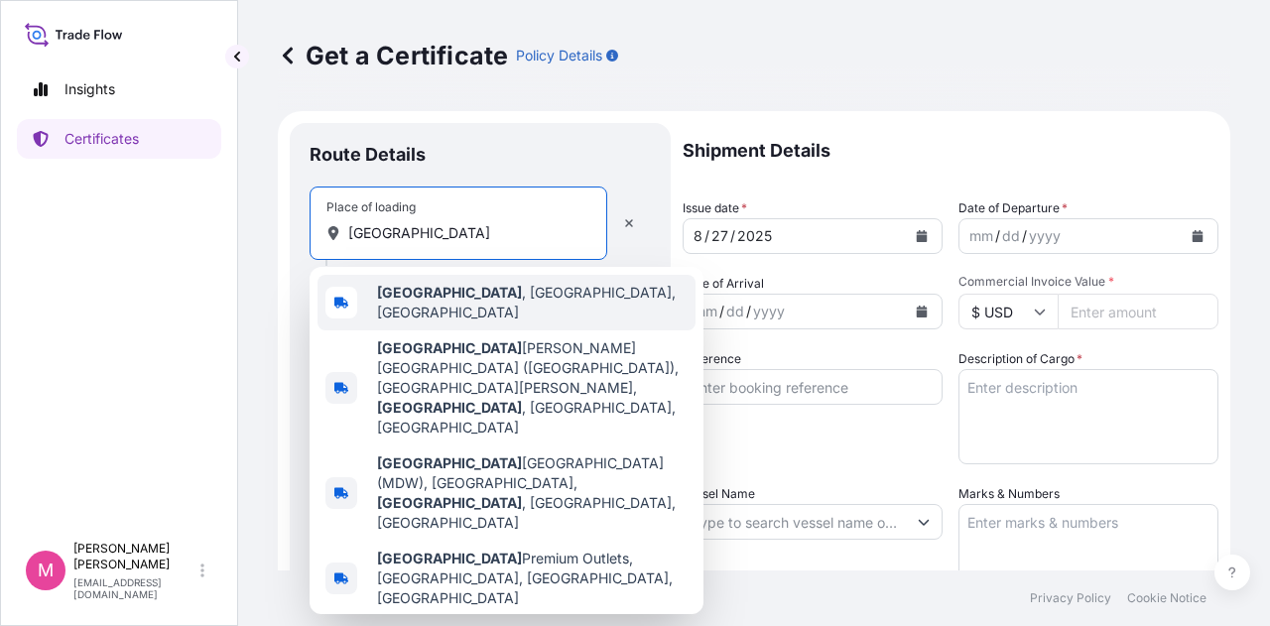
click at [427, 301] on b "[GEOGRAPHIC_DATA]" at bounding box center [449, 292] width 145 height 17
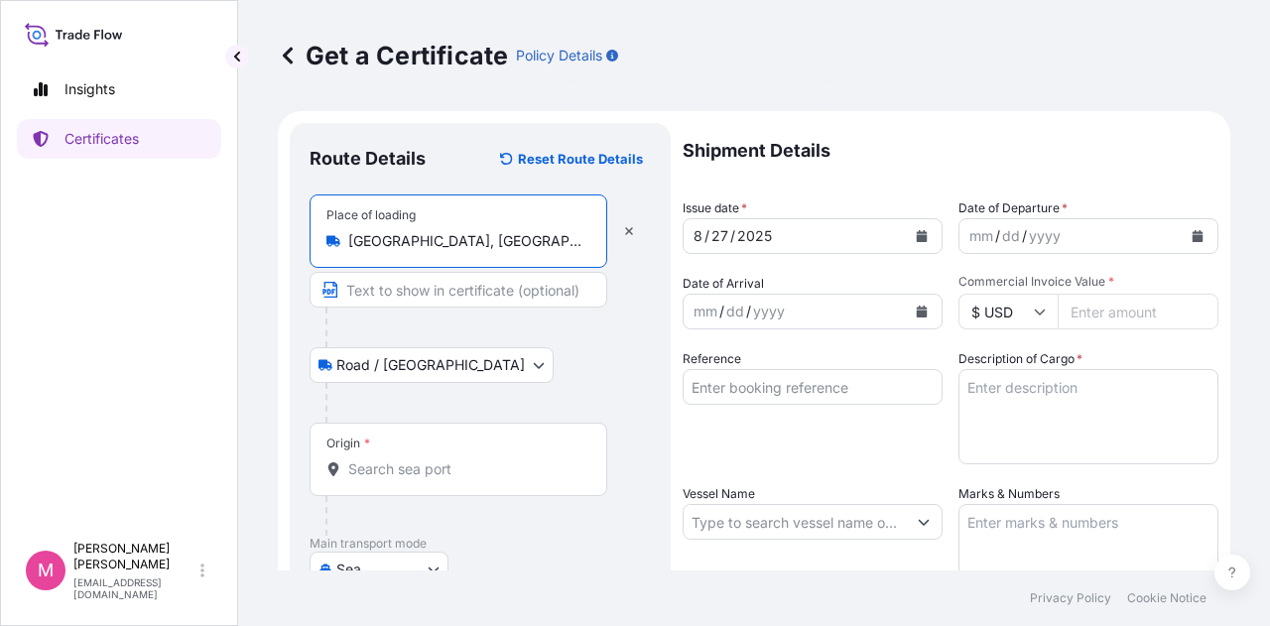
type input "[GEOGRAPHIC_DATA], [GEOGRAPHIC_DATA], [GEOGRAPHIC_DATA]"
click at [426, 466] on input "Origin *" at bounding box center [465, 469] width 234 height 20
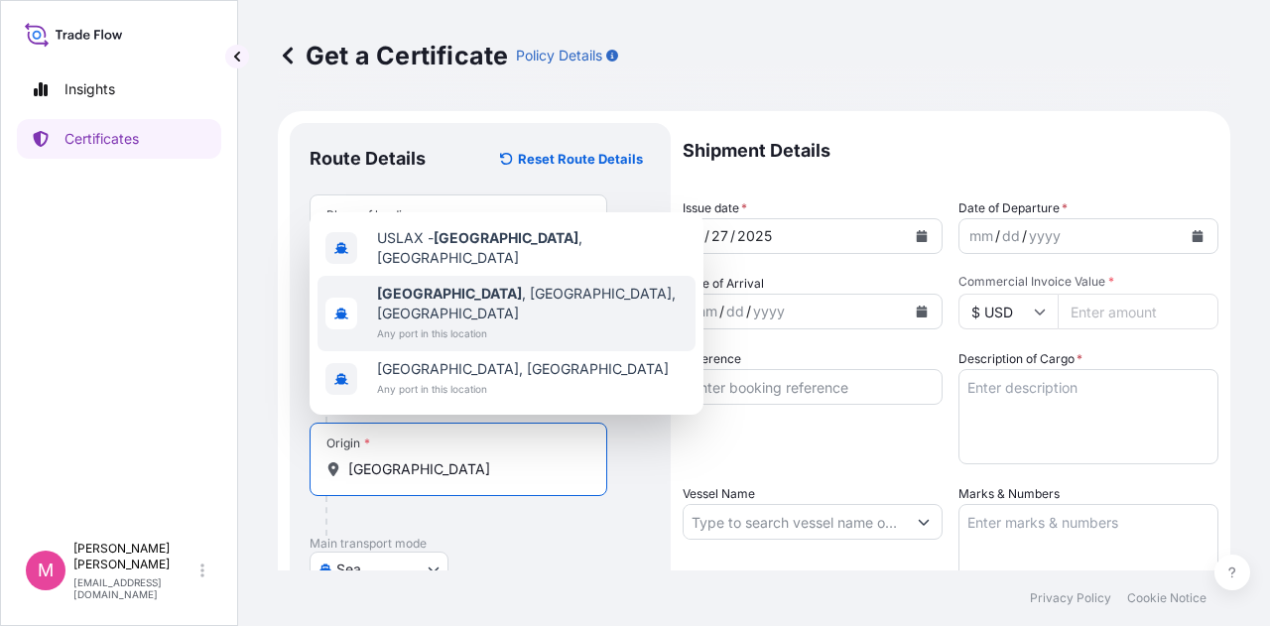
click at [502, 321] on span "[GEOGRAPHIC_DATA] , [GEOGRAPHIC_DATA], [GEOGRAPHIC_DATA]" at bounding box center [532, 304] width 311 height 40
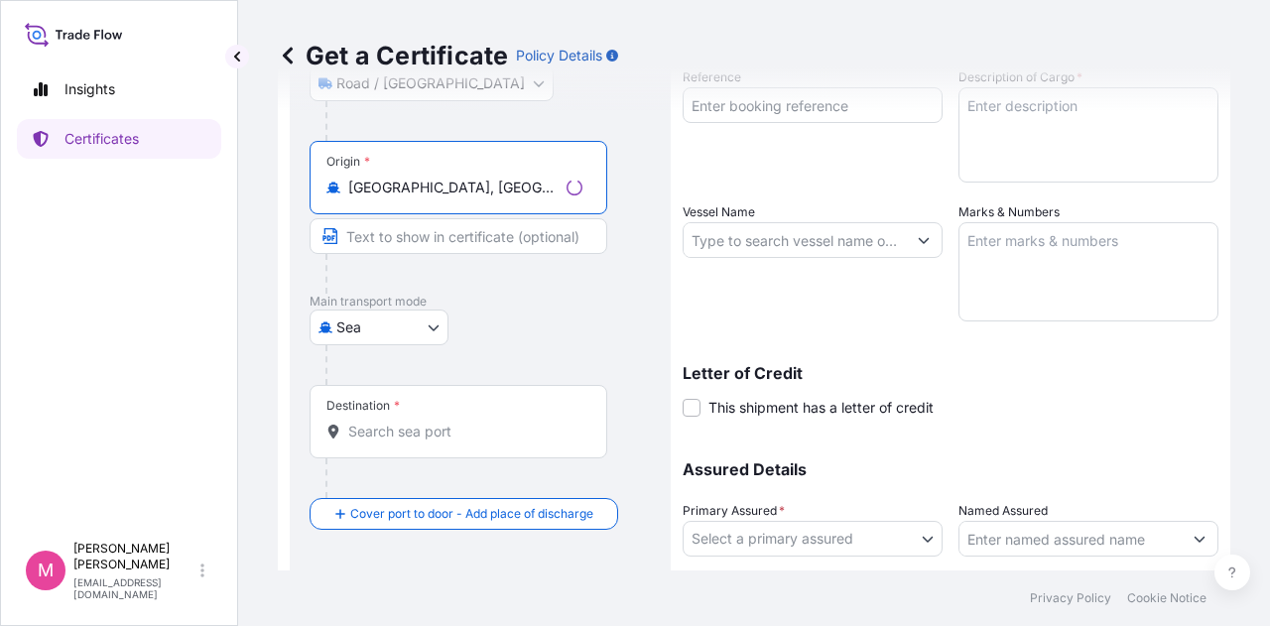
scroll to position [298, 0]
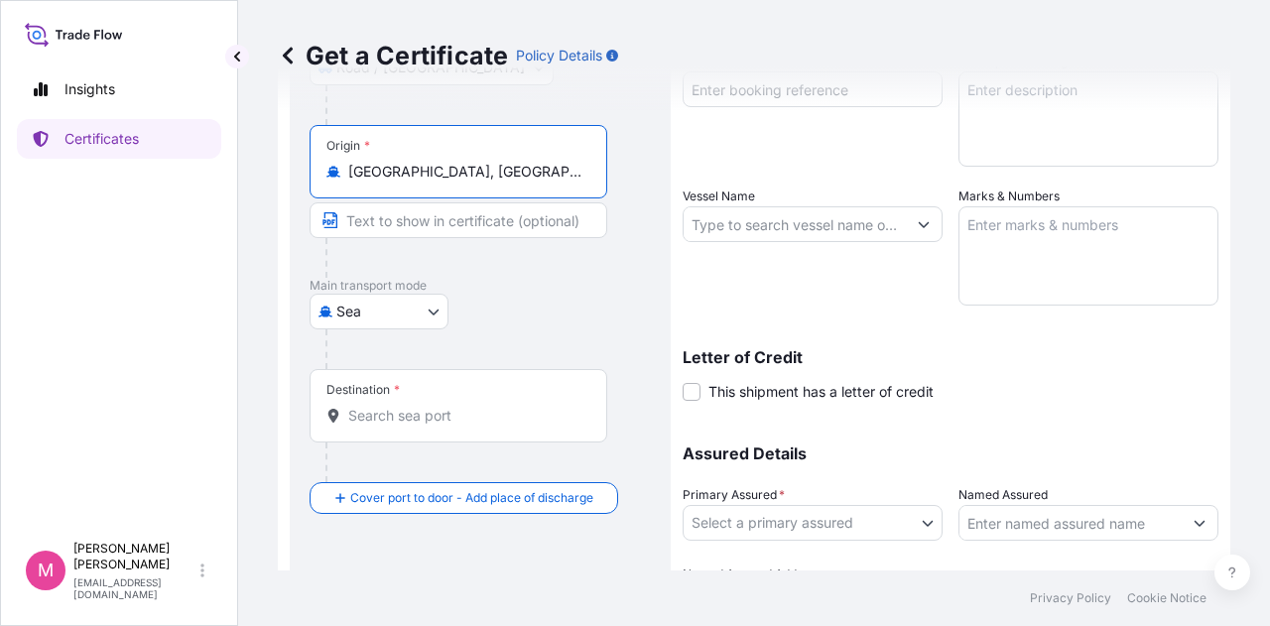
type input "[GEOGRAPHIC_DATA], [GEOGRAPHIC_DATA], [GEOGRAPHIC_DATA]"
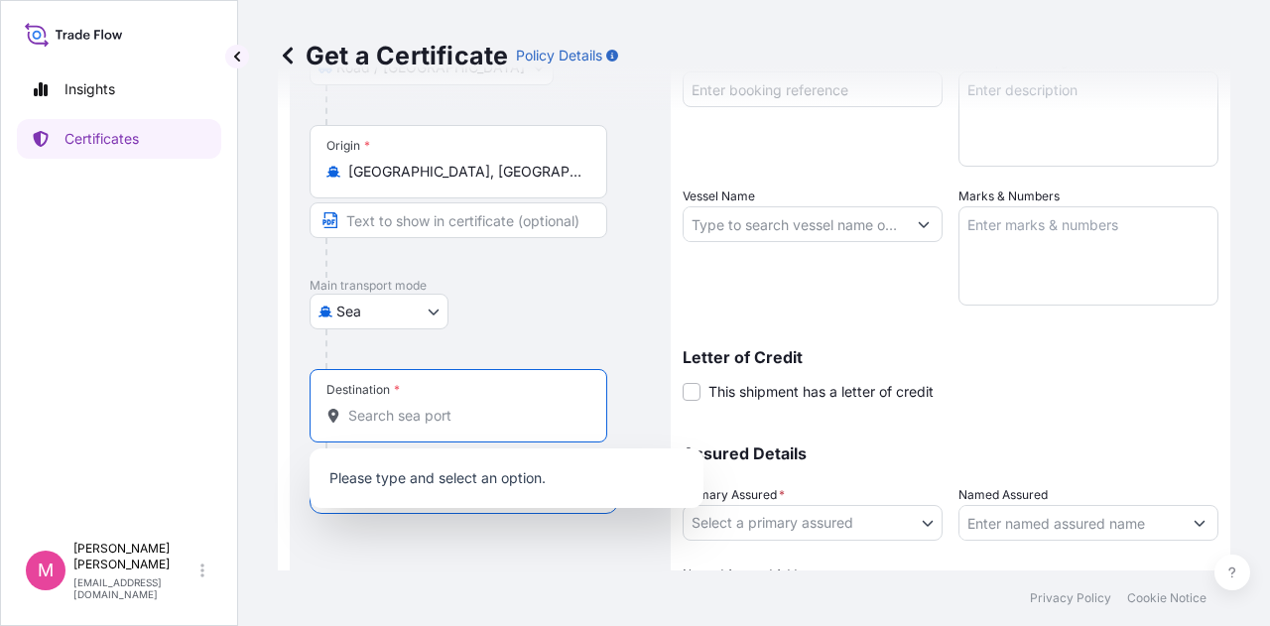
click at [409, 408] on input "Destination *" at bounding box center [465, 416] width 234 height 20
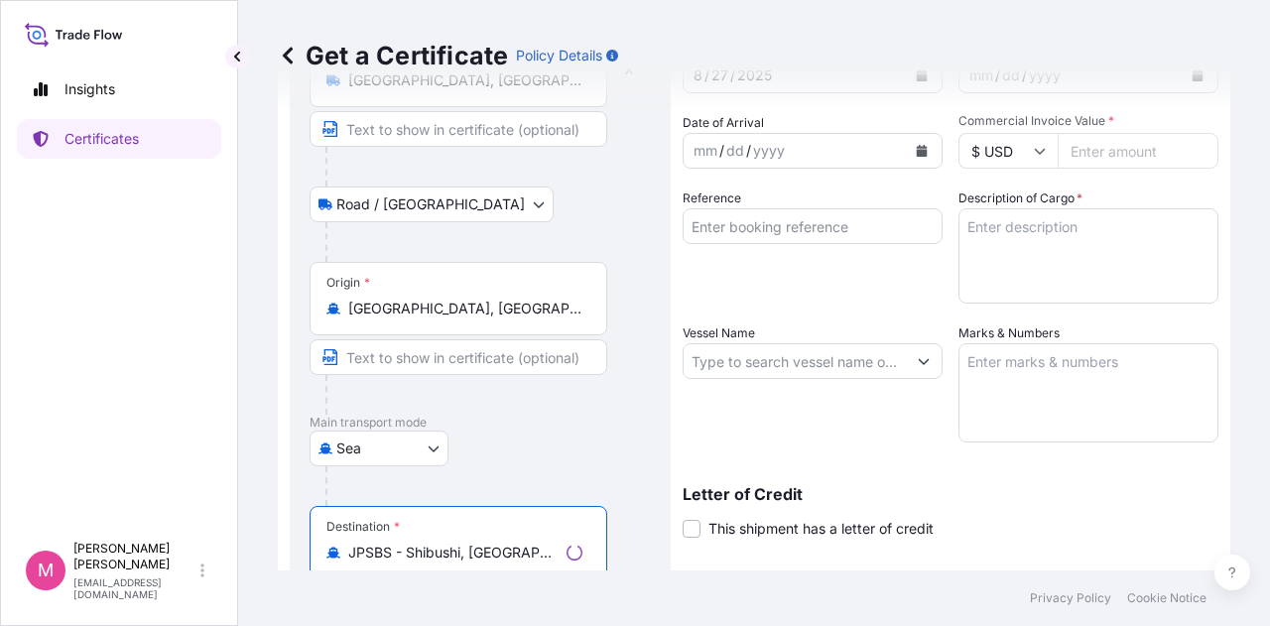
scroll to position [0, 0]
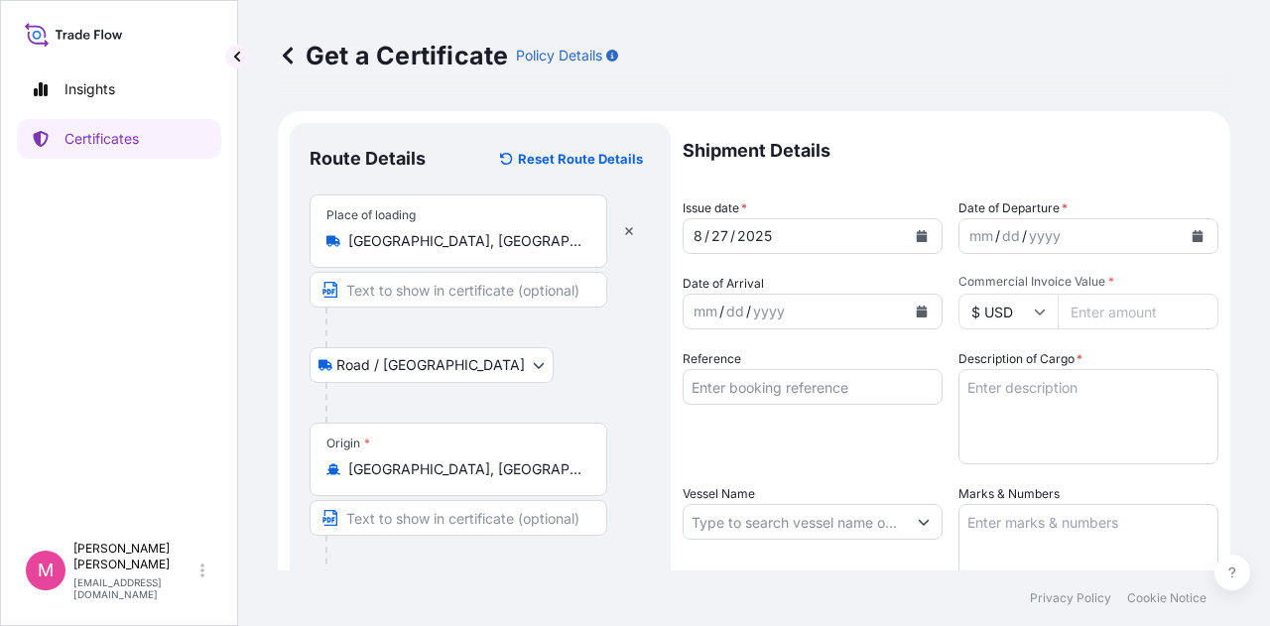
type input "JPSBS - Shibushi, [GEOGRAPHIC_DATA]"
click at [917, 233] on icon "Calendar" at bounding box center [922, 236] width 11 height 12
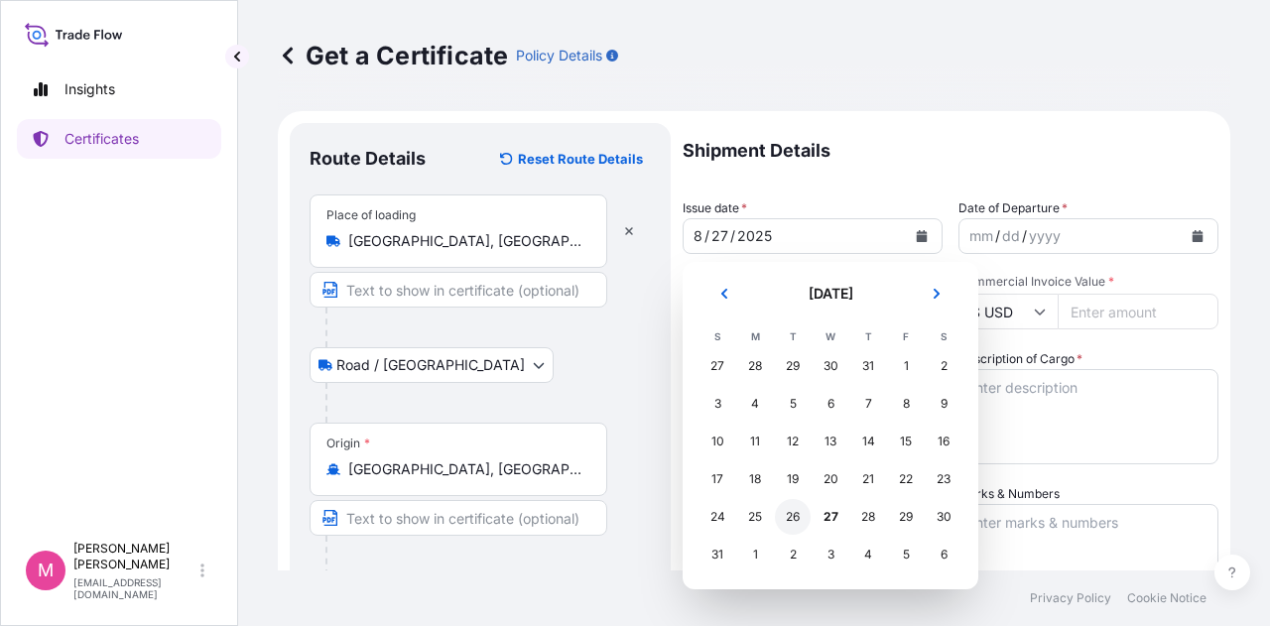
click at [790, 521] on div "26" at bounding box center [793, 517] width 36 height 36
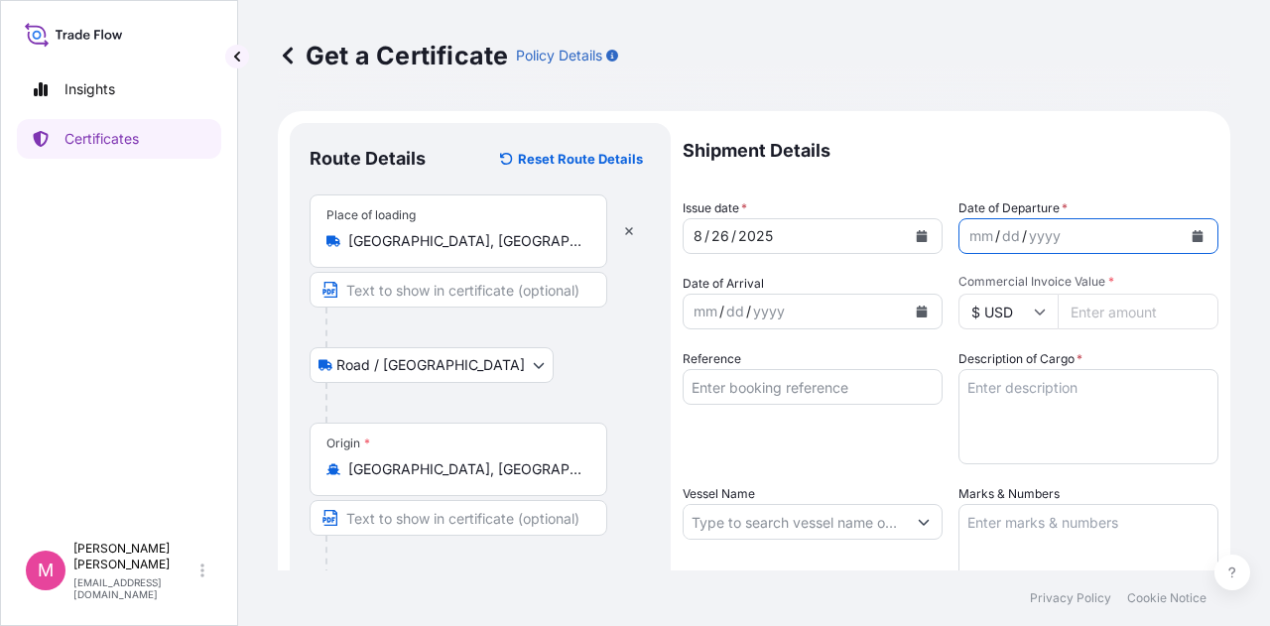
click at [1182, 238] on button "Calendar" at bounding box center [1198, 236] width 32 height 32
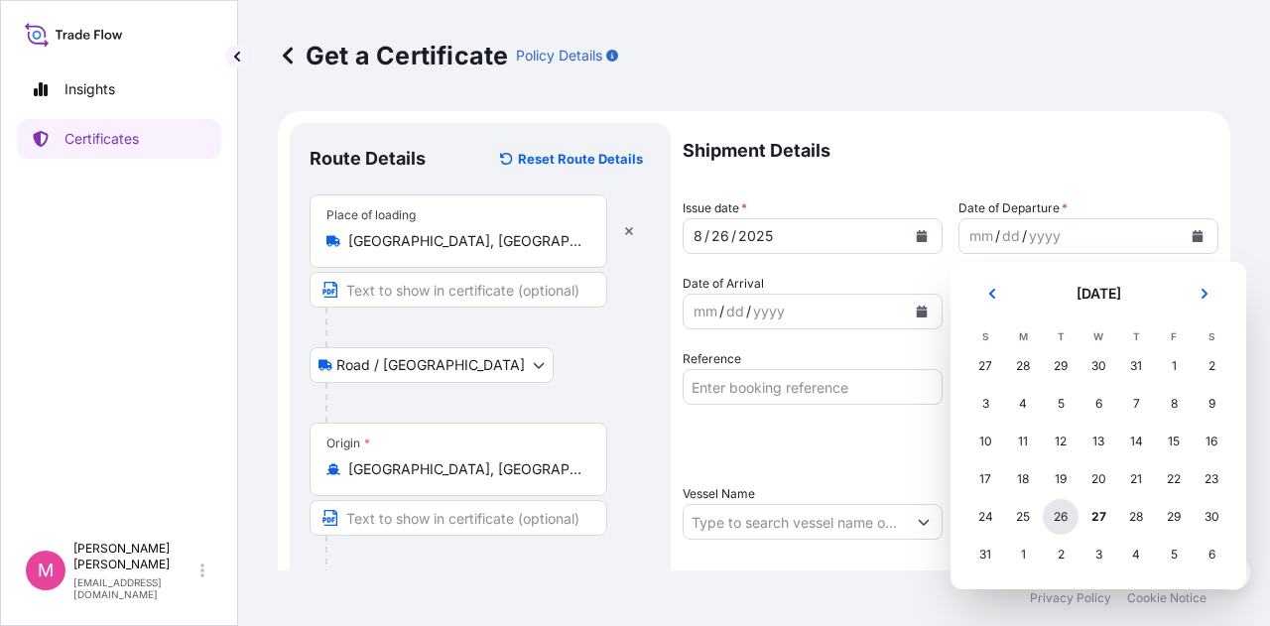
click at [1066, 517] on div "26" at bounding box center [1061, 517] width 36 height 36
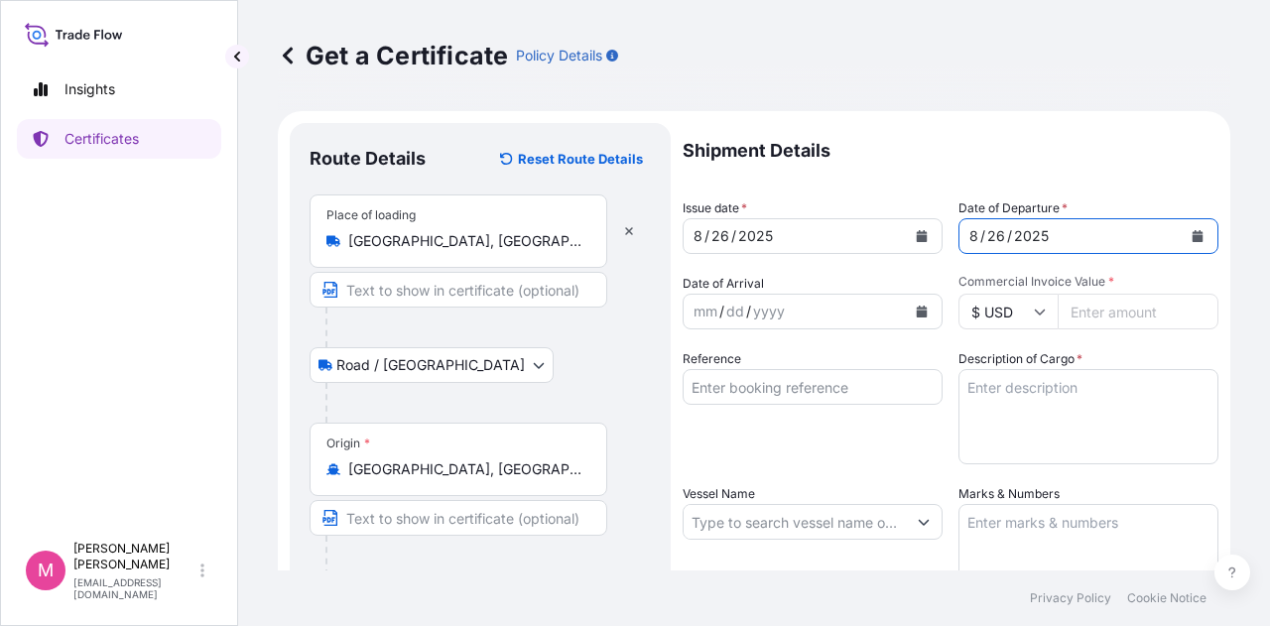
click at [782, 307] on div "yyyy" at bounding box center [769, 312] width 36 height 24
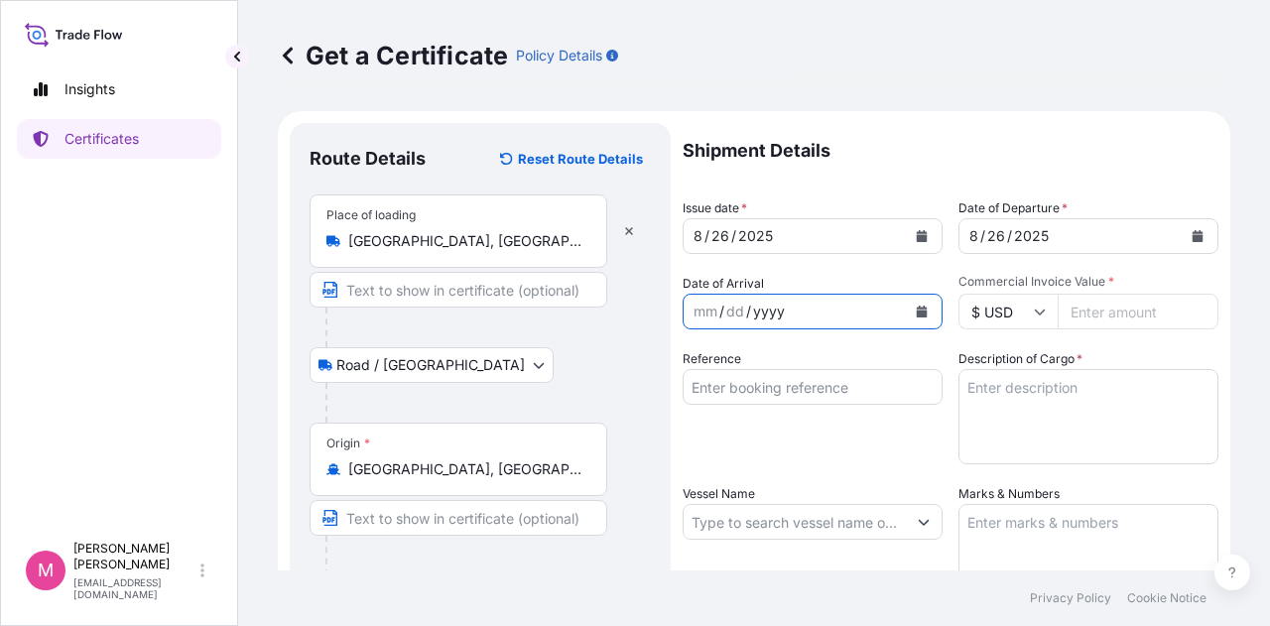
click at [916, 306] on icon "Calendar" at bounding box center [922, 312] width 12 height 12
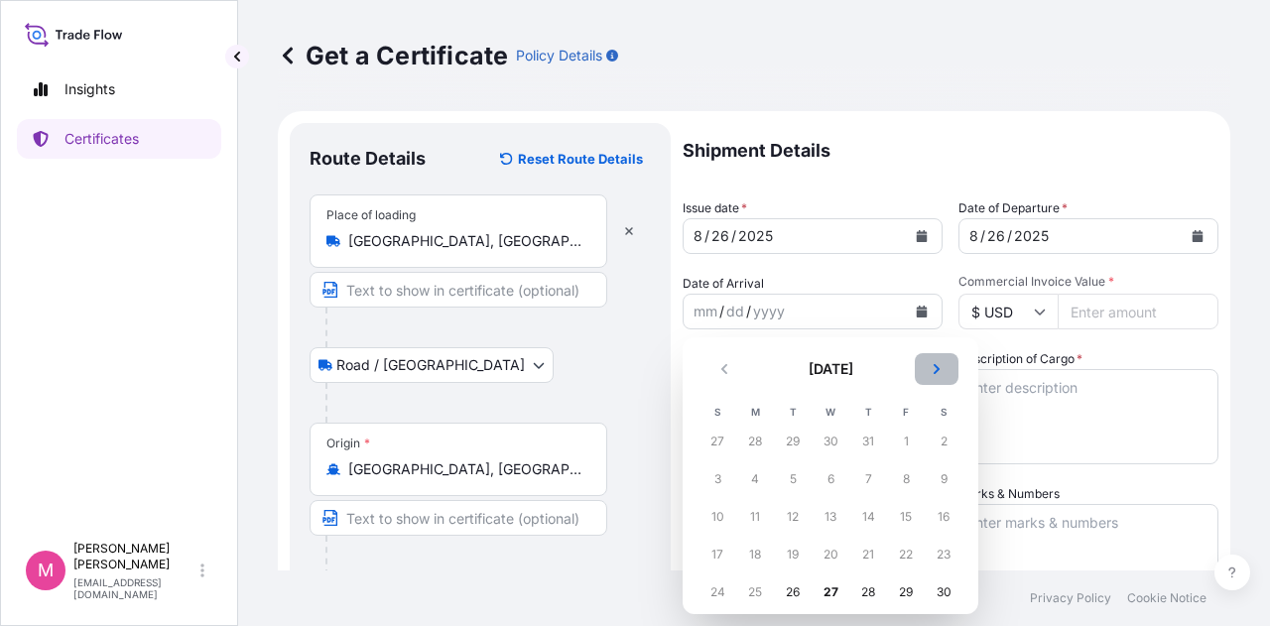
click at [937, 366] on icon "Next" at bounding box center [937, 369] width 6 height 10
click at [794, 593] on div "30" at bounding box center [793, 593] width 36 height 36
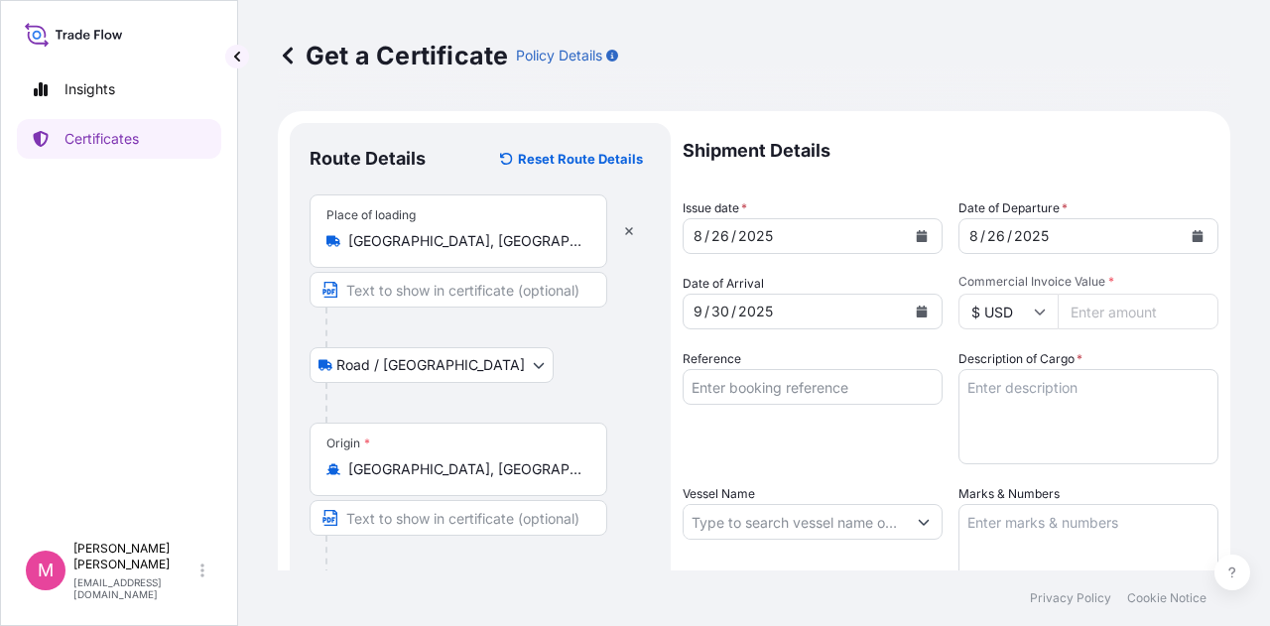
click at [1092, 319] on input "Commercial Invoice Value *" at bounding box center [1138, 312] width 161 height 36
type input "80259.75"
click at [778, 378] on input "Reference" at bounding box center [813, 387] width 260 height 36
type input "SC439425 / TA-3534"
click at [1020, 389] on textarea "Description of Cargo *" at bounding box center [1089, 416] width 260 height 95
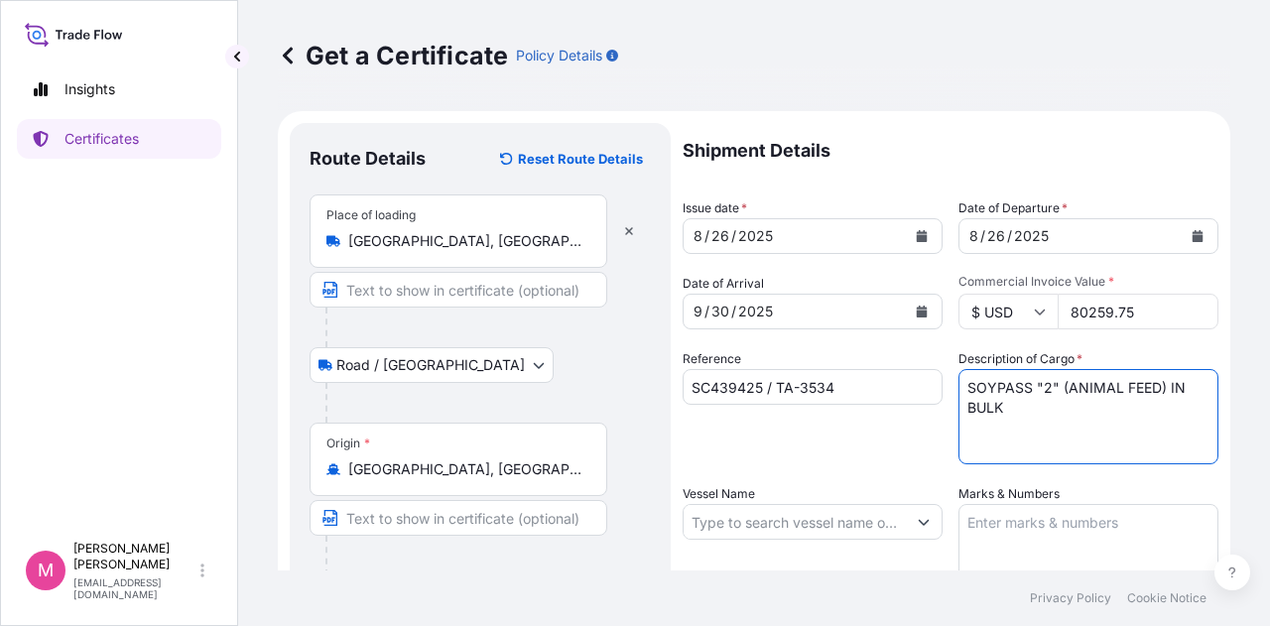
type textarea "SOYPASS "2" (ANIMAL FEED) IN BULK"
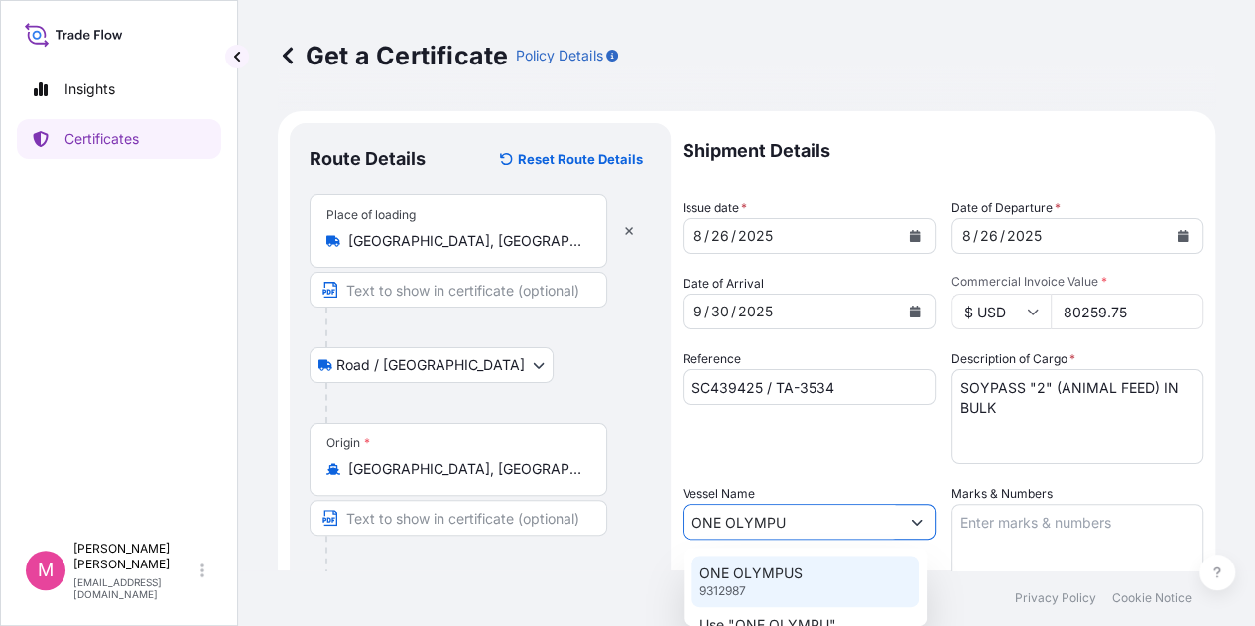
click at [750, 585] on div "ONE OLYMPUS 9312987" at bounding box center [805, 582] width 227 height 52
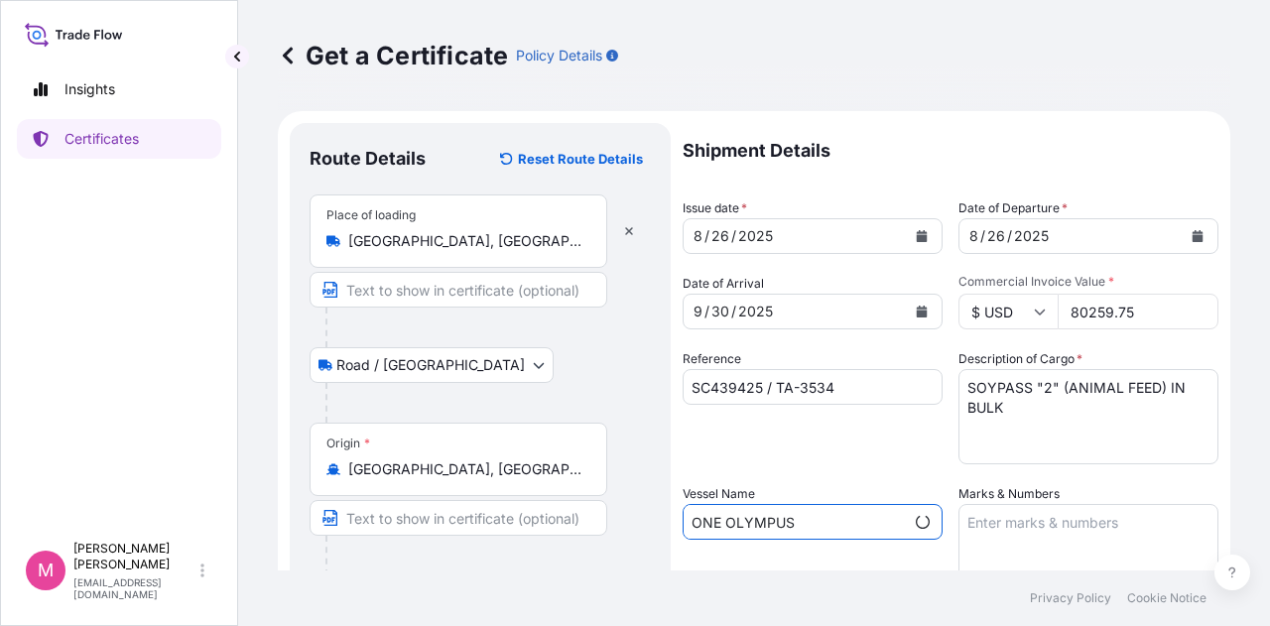
type input "ONE OLYMPUS"
click at [1024, 527] on textarea "Marks & Numbers" at bounding box center [1089, 553] width 260 height 99
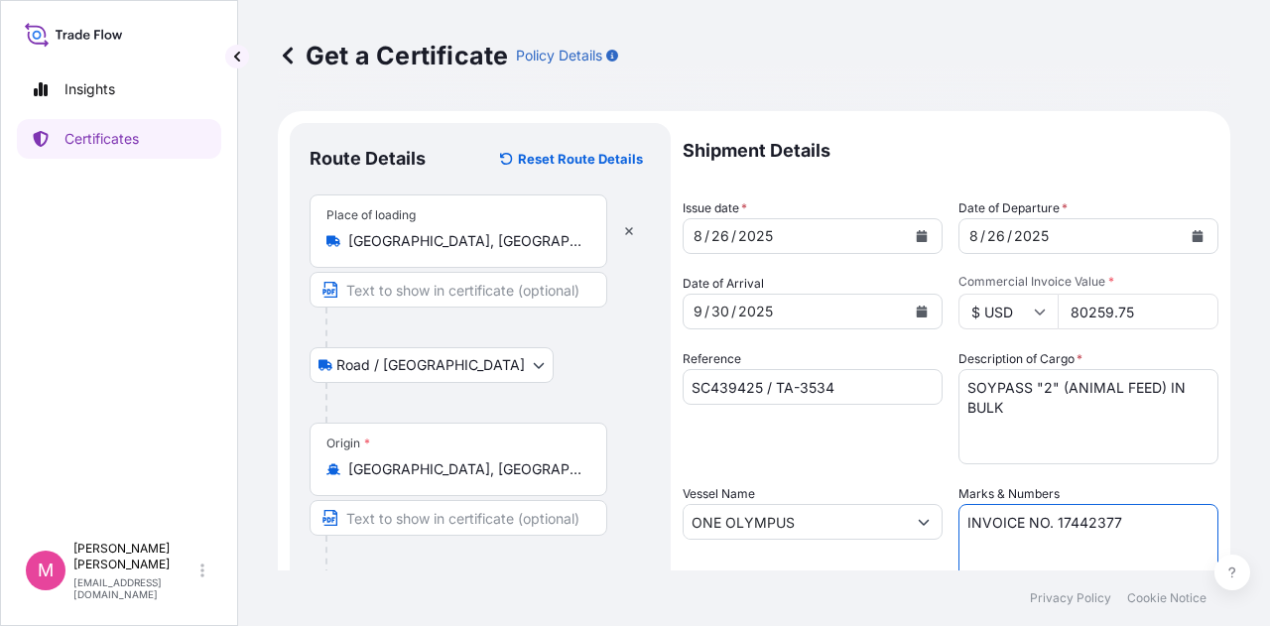
type textarea "INVOICE NO. 17442377"
click at [849, 469] on div "Shipment Details Issue date * [DATE] Date of Departure * [DATE] Date of Arrival…" at bounding box center [951, 520] width 536 height 795
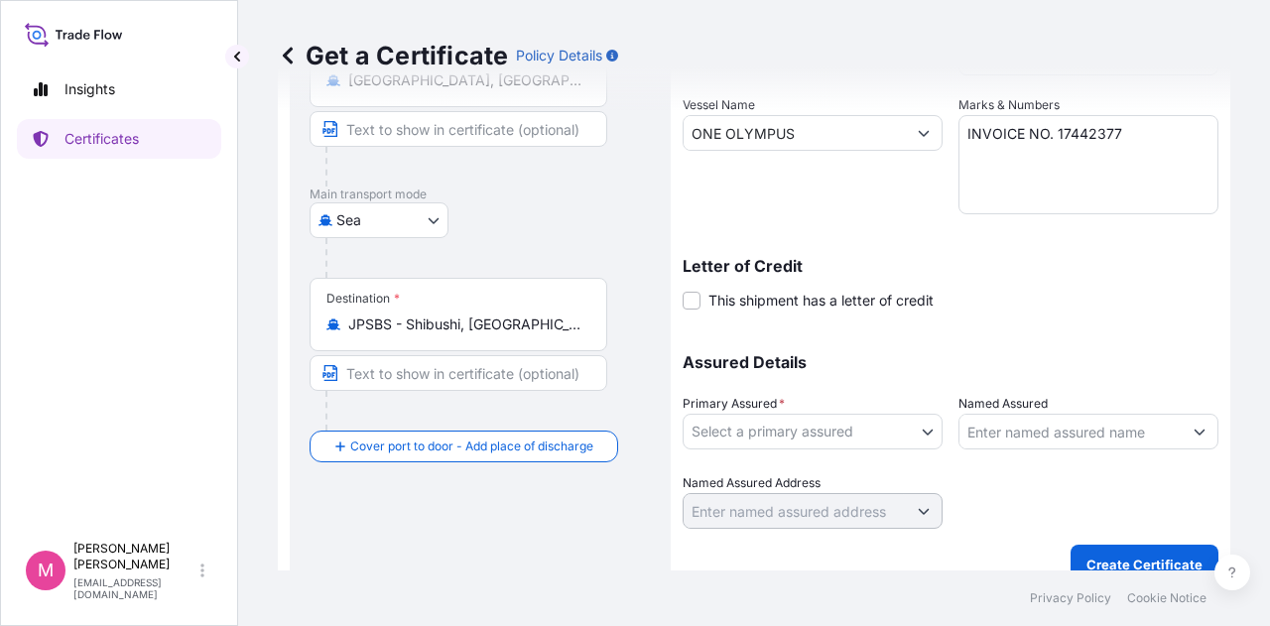
scroll to position [397, 0]
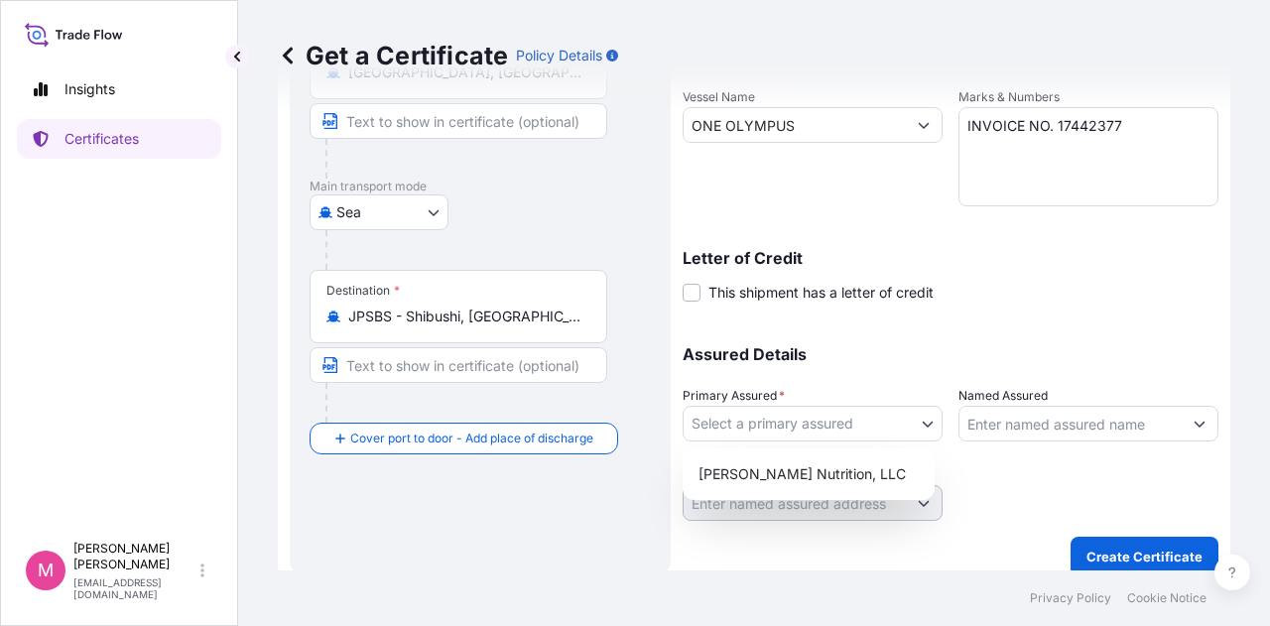
click at [921, 426] on body "Insights Certificates M [PERSON_NAME] [EMAIL_ADDRESS][DOMAIN_NAME] Get a Certif…" at bounding box center [635, 313] width 1270 height 626
click at [845, 473] on div "[PERSON_NAME] Nutrition, LLC" at bounding box center [809, 474] width 236 height 36
select select "31733"
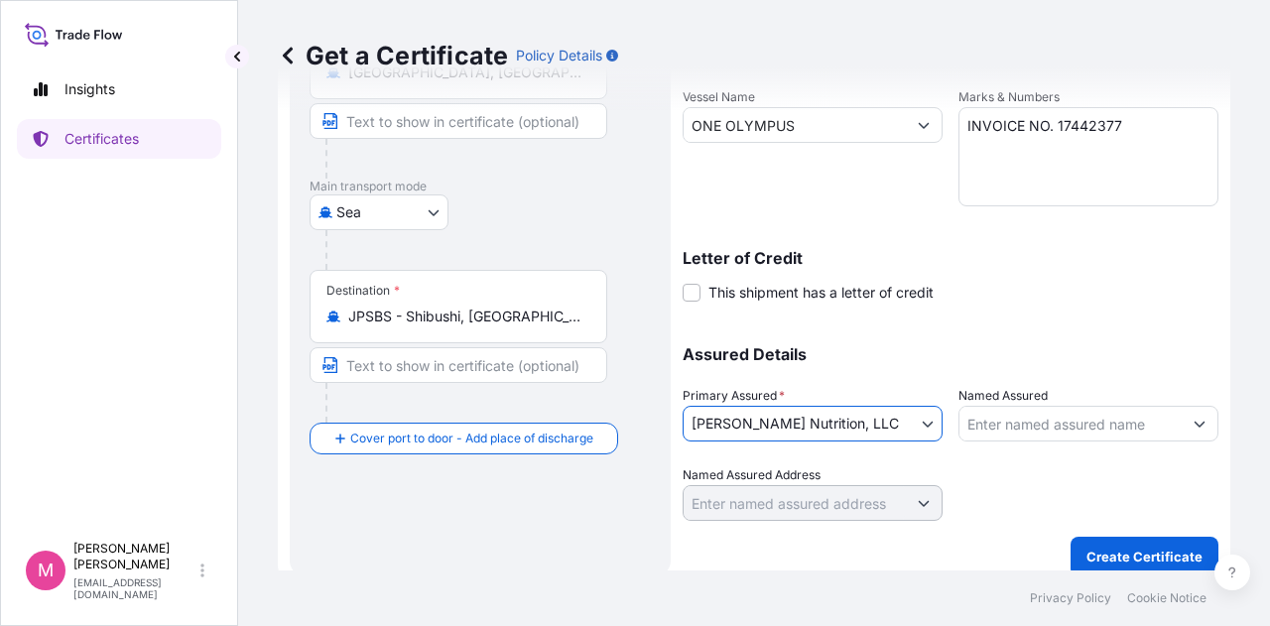
click at [1006, 473] on div at bounding box center [1089, 493] width 260 height 56
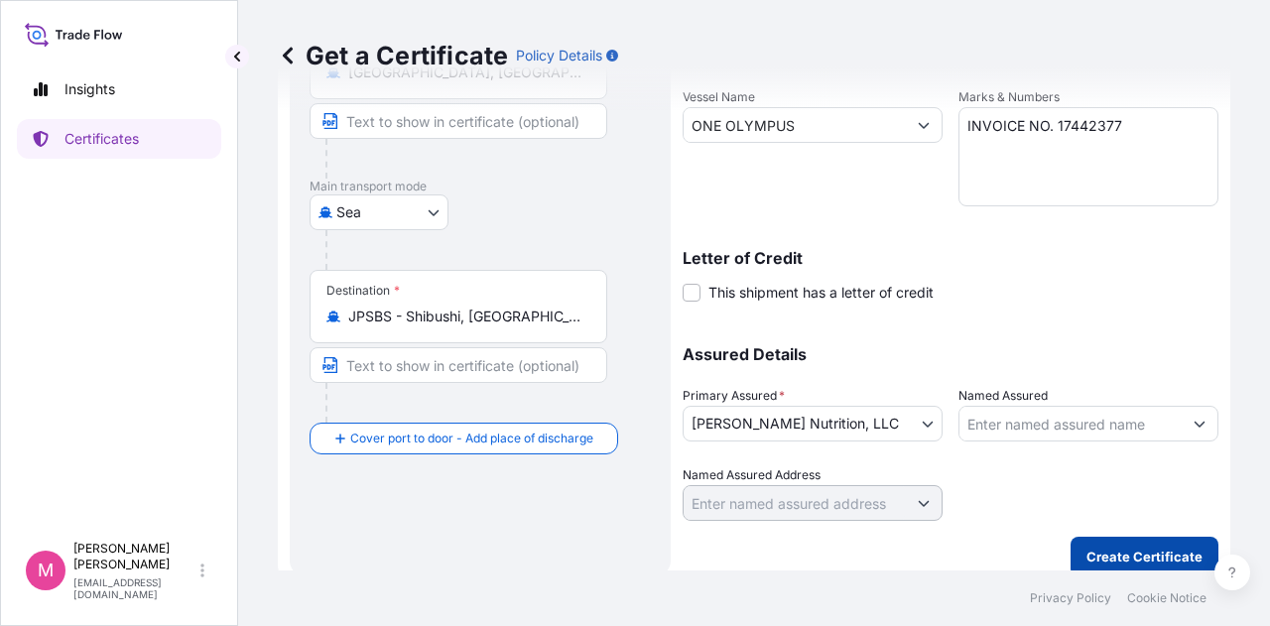
click at [1137, 544] on button "Create Certificate" at bounding box center [1145, 557] width 148 height 40
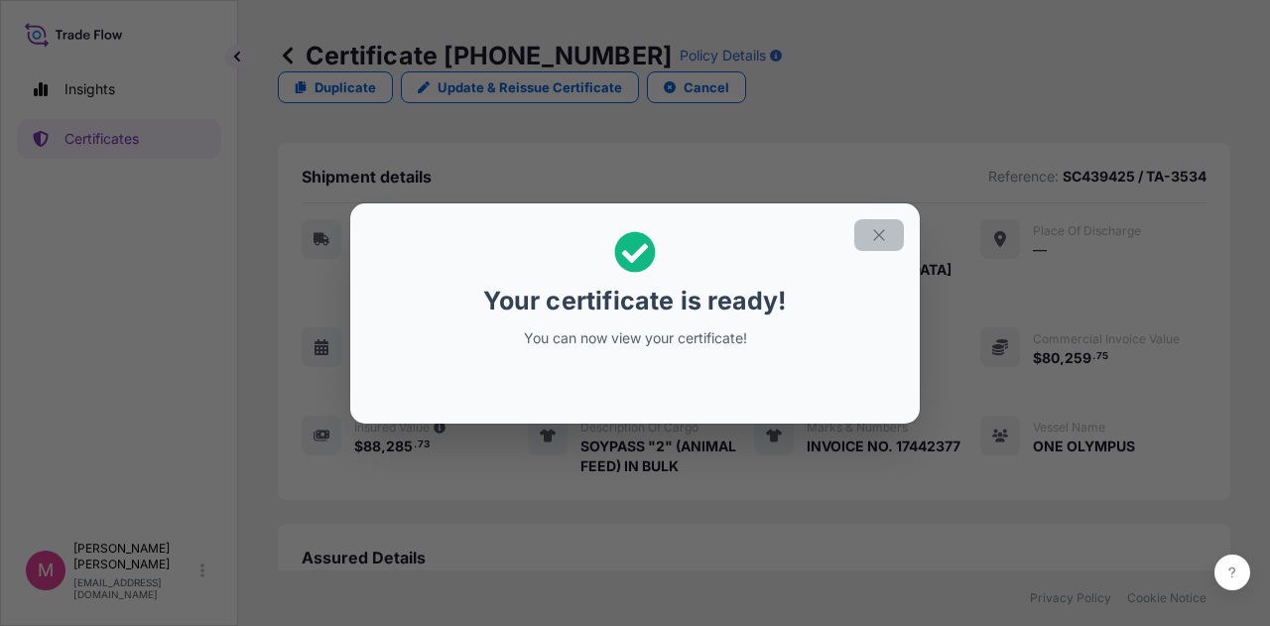
click at [884, 231] on icon "button" at bounding box center [879, 235] width 18 height 18
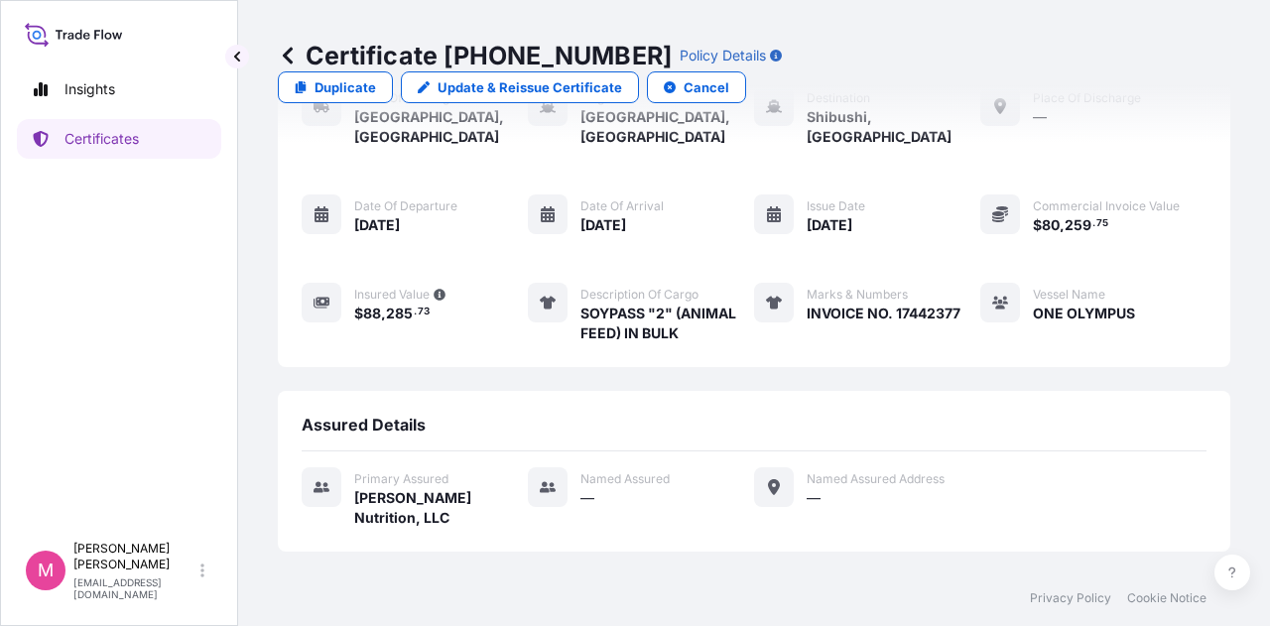
scroll to position [288, 0]
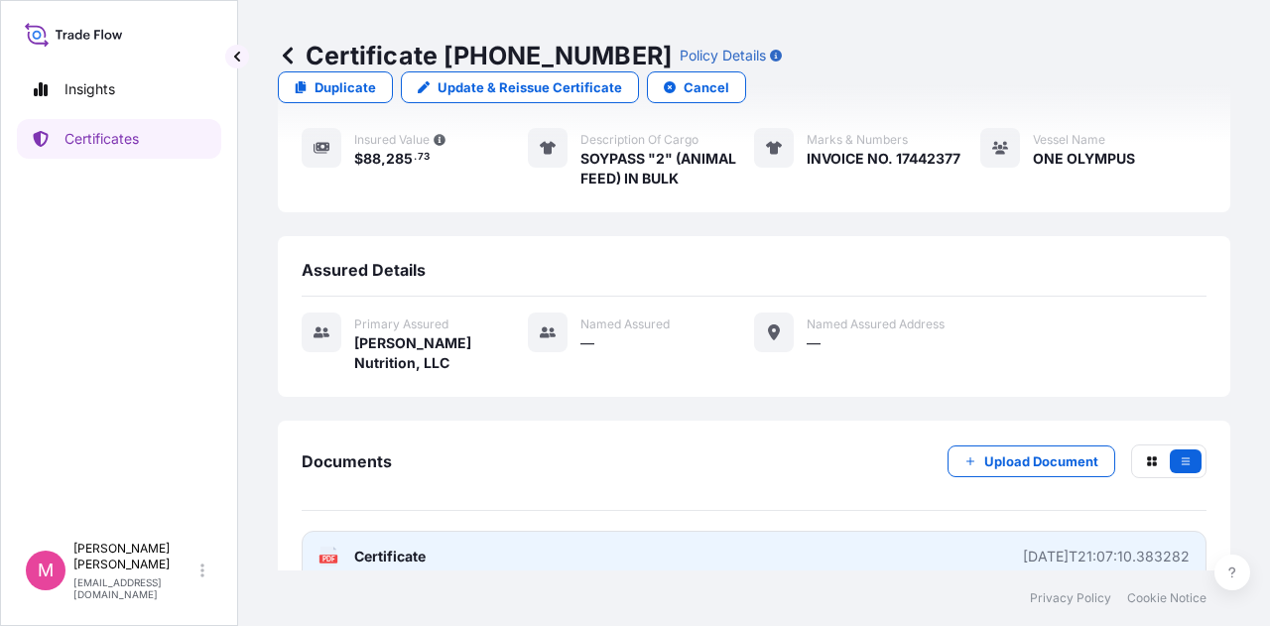
click at [379, 547] on span "Certificate" at bounding box center [389, 557] width 71 height 20
